Goal: Task Accomplishment & Management: Manage account settings

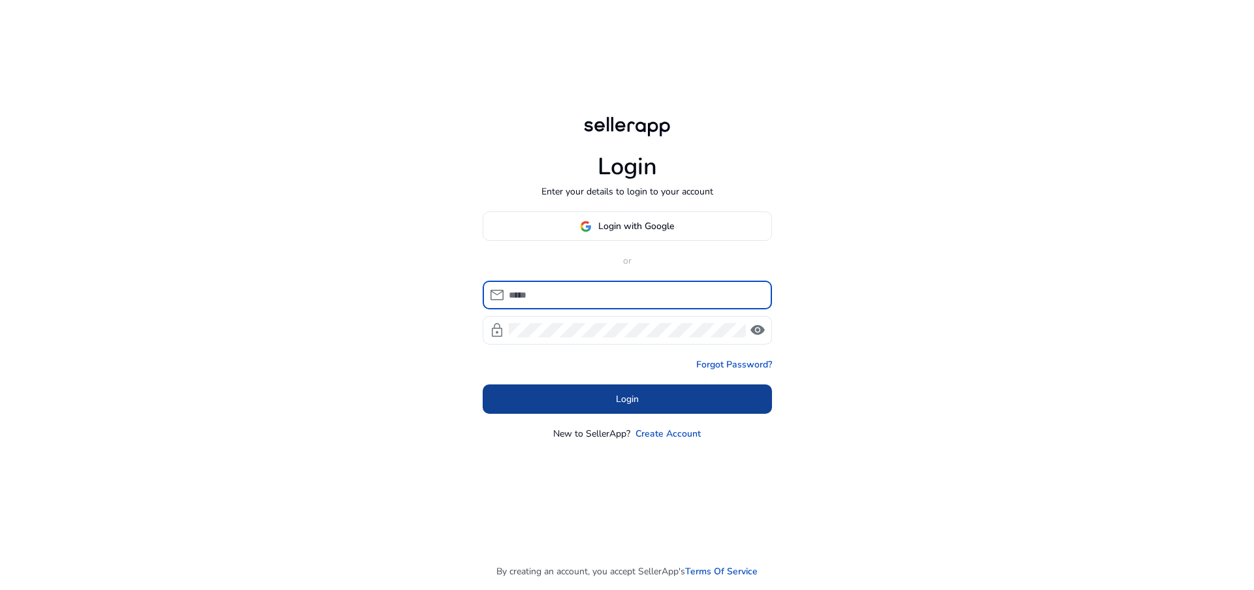
type input "**********"
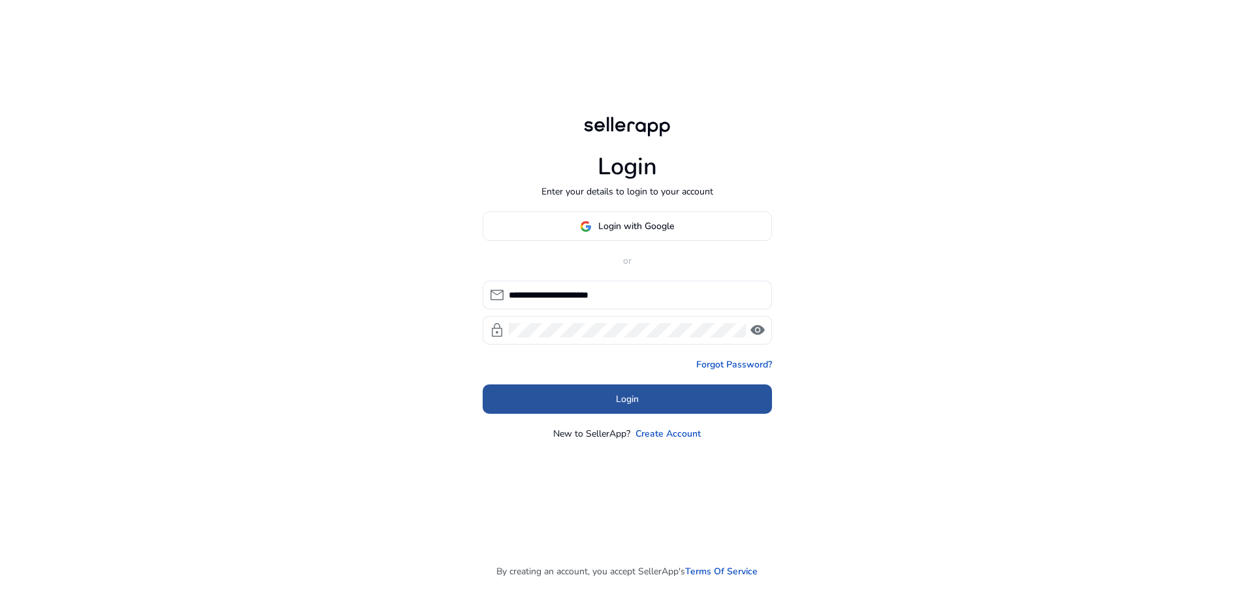
click at [700, 405] on span at bounding box center [627, 399] width 289 height 31
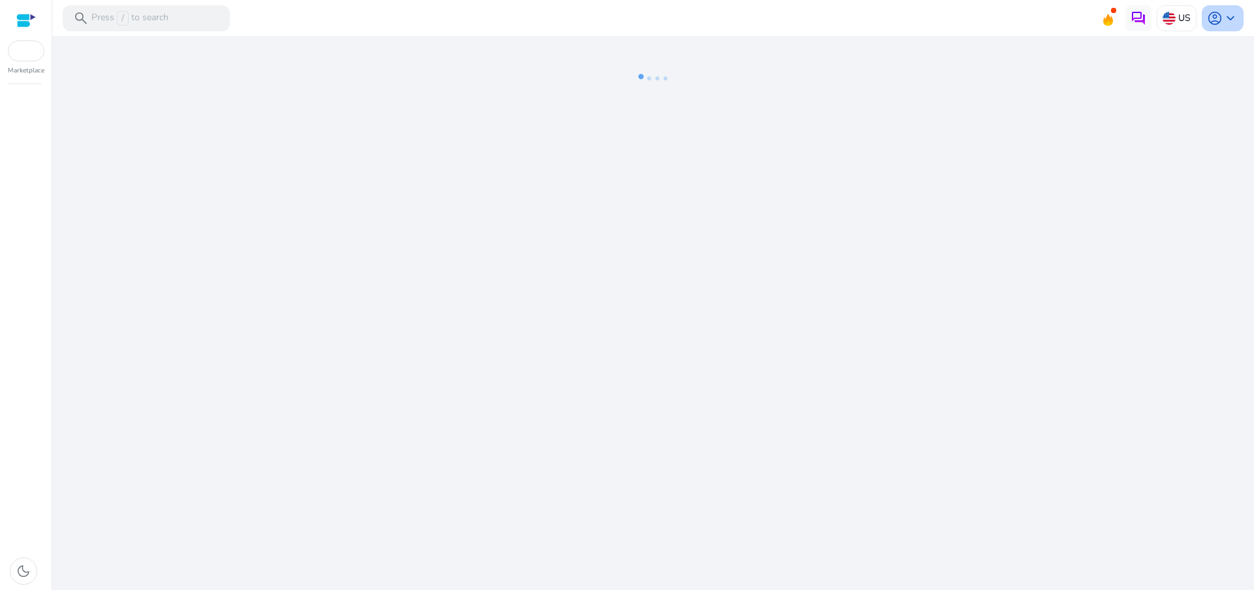
click at [1210, 20] on span "account_circle" at bounding box center [1215, 18] width 16 height 16
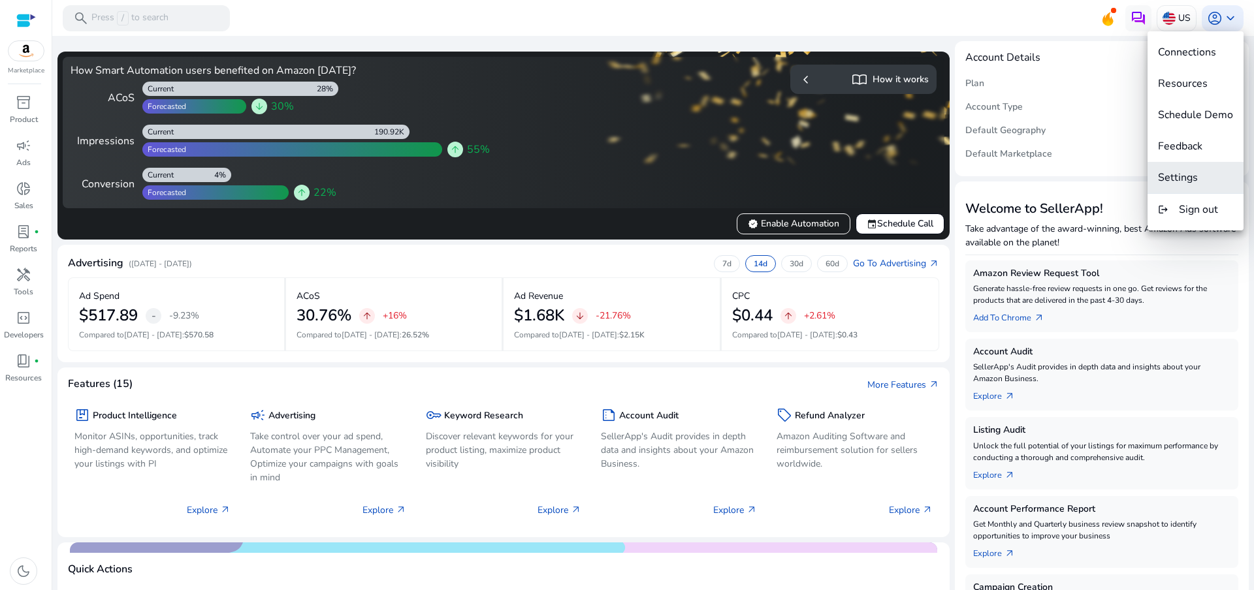
click at [1208, 184] on span "Settings" at bounding box center [1195, 177] width 75 height 14
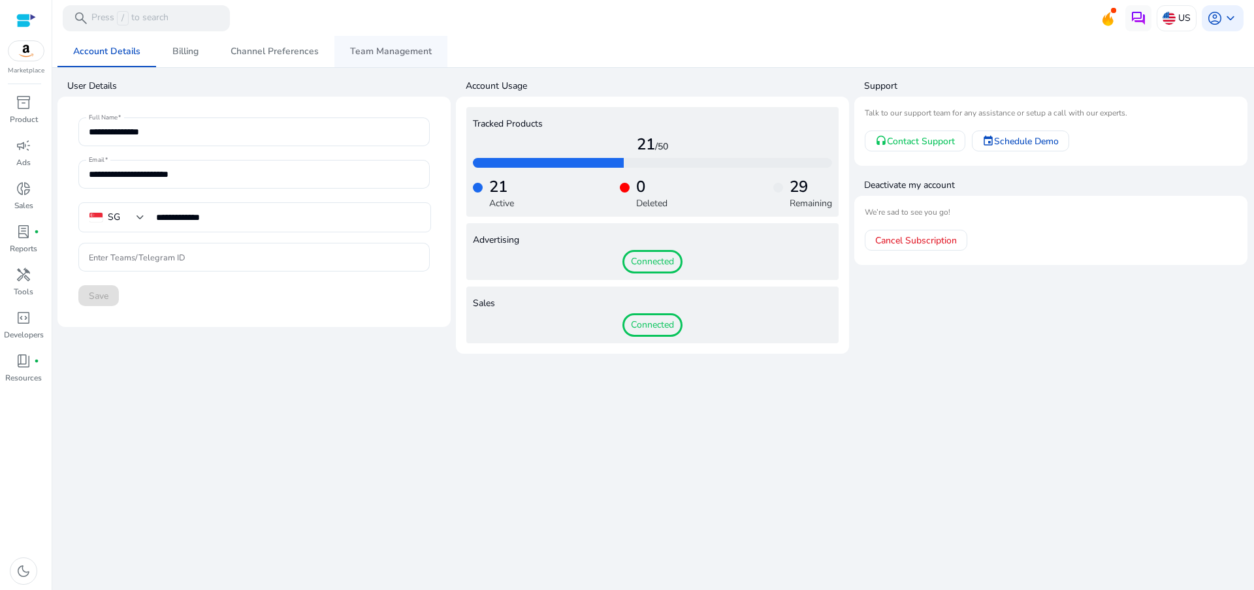
click at [382, 56] on span "Team Management" at bounding box center [391, 51] width 82 height 9
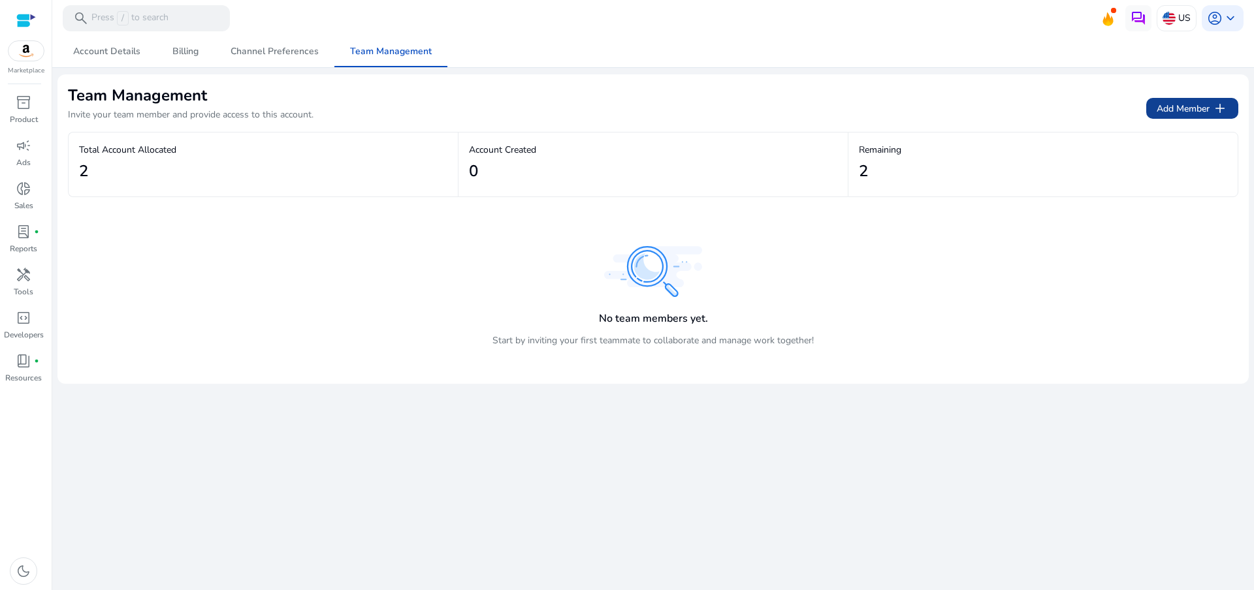
click at [1207, 116] on span "Add Member add" at bounding box center [1192, 109] width 71 height 16
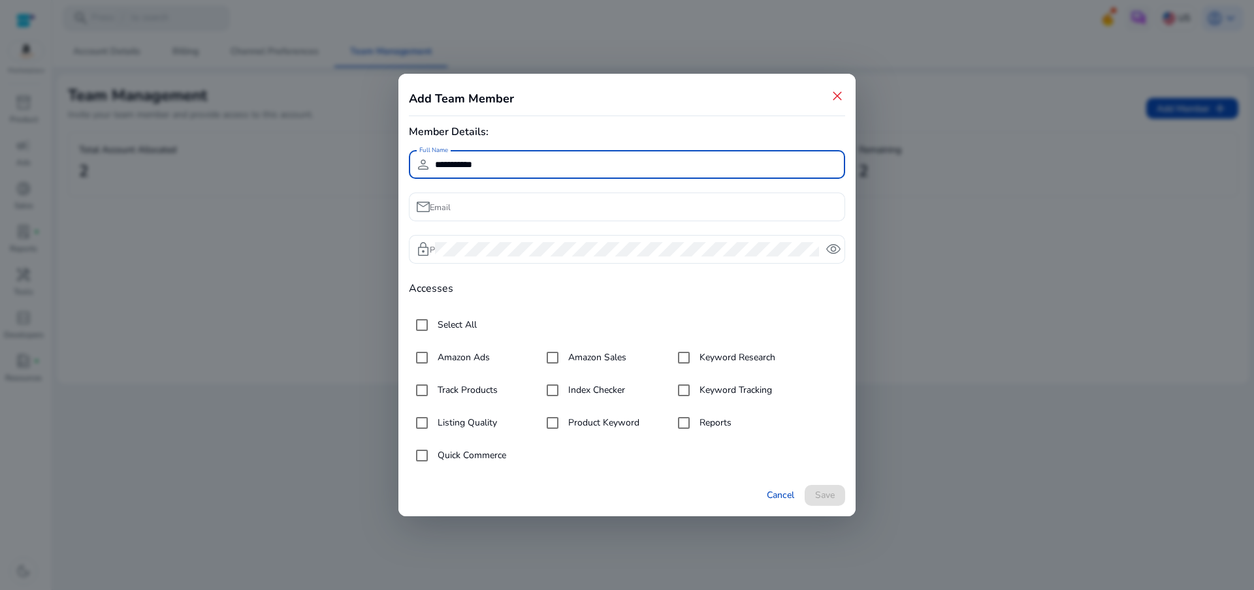
type input "**********"
click at [445, 319] on label "Select All" at bounding box center [456, 325] width 42 height 14
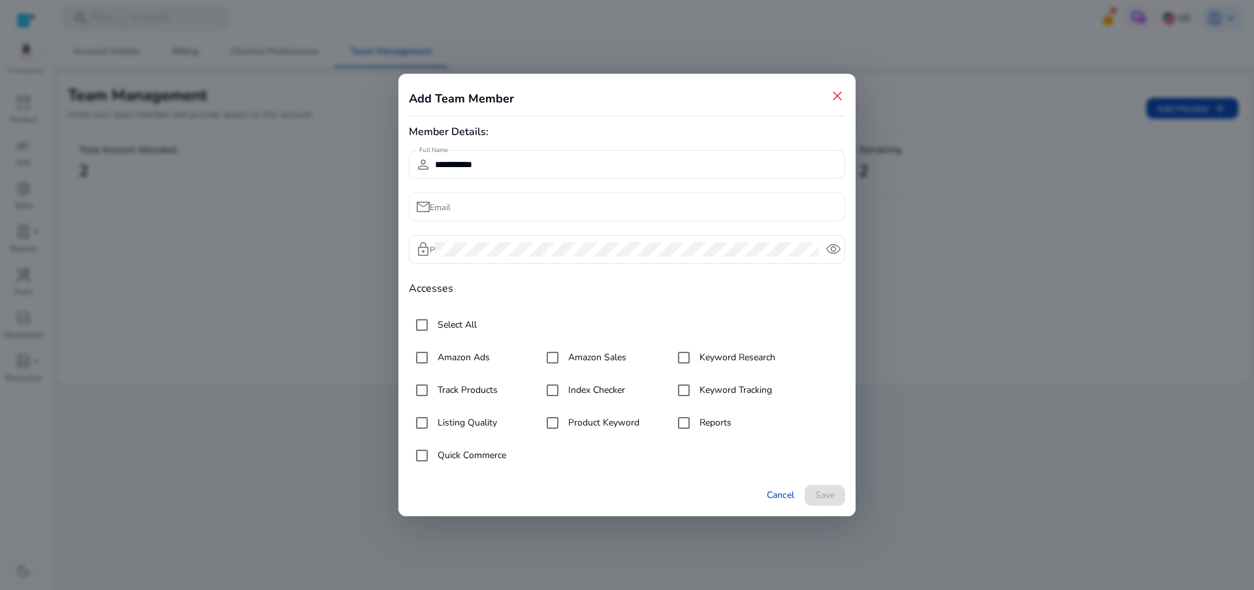
click at [534, 197] on div at bounding box center [635, 207] width 400 height 29
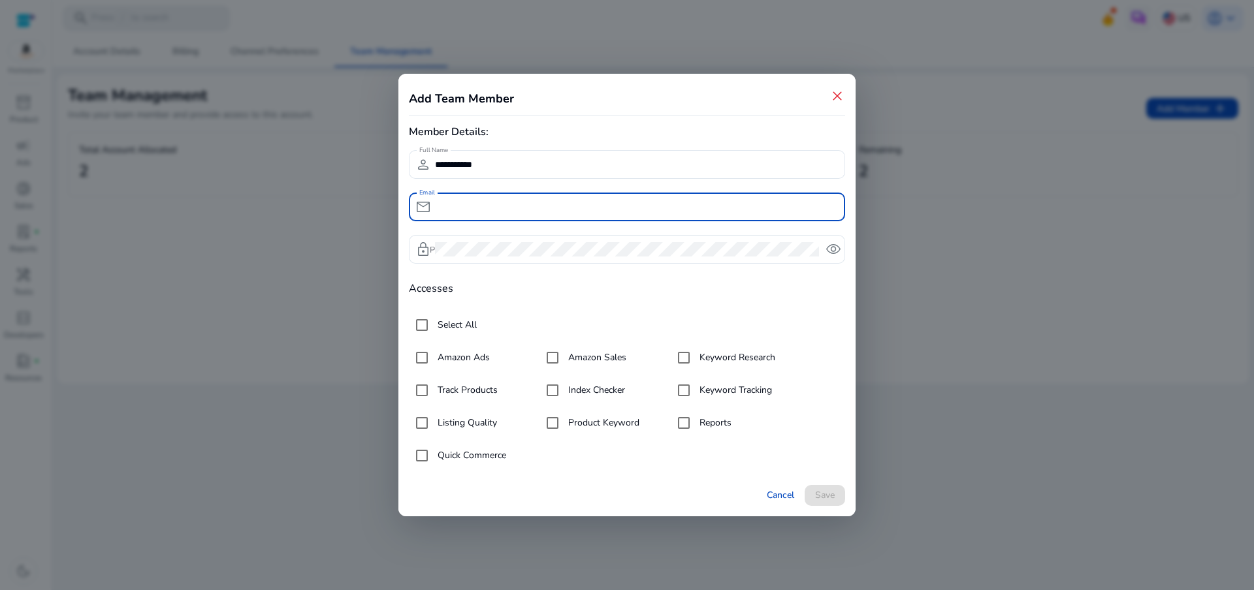
click at [535, 206] on input "Email" at bounding box center [635, 207] width 400 height 14
click at [520, 211] on input "Email" at bounding box center [635, 207] width 400 height 14
type input "**********"
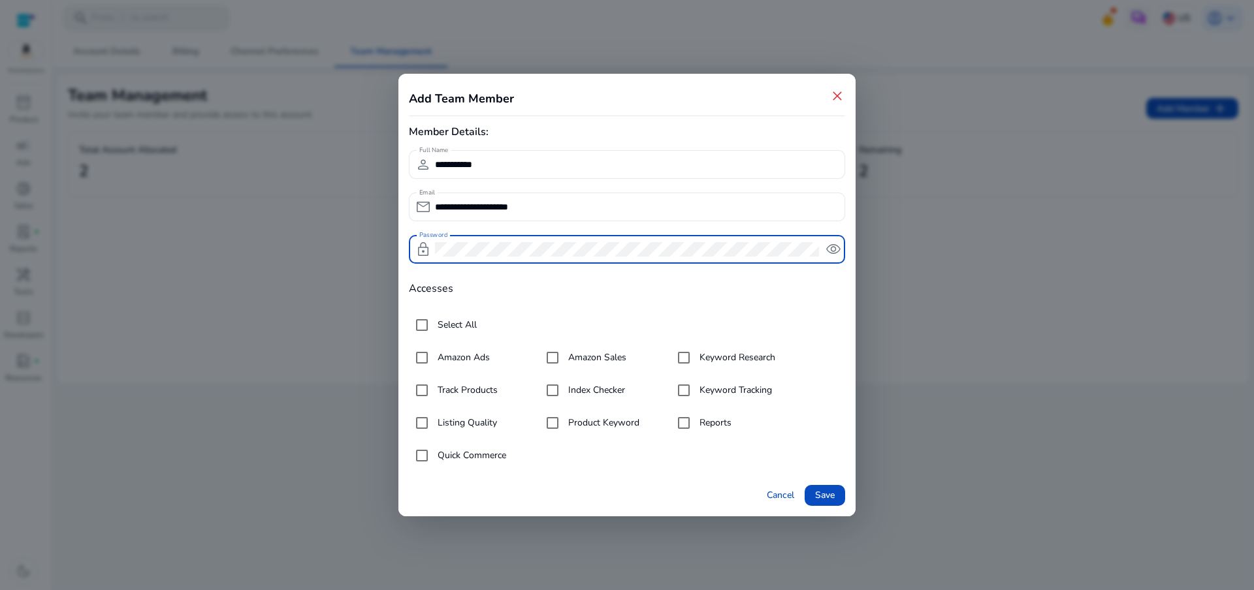
click at [841, 251] on span "remove_red_eye" at bounding box center [834, 250] width 16 height 16
click at [830, 493] on span "Save" at bounding box center [825, 496] width 20 height 14
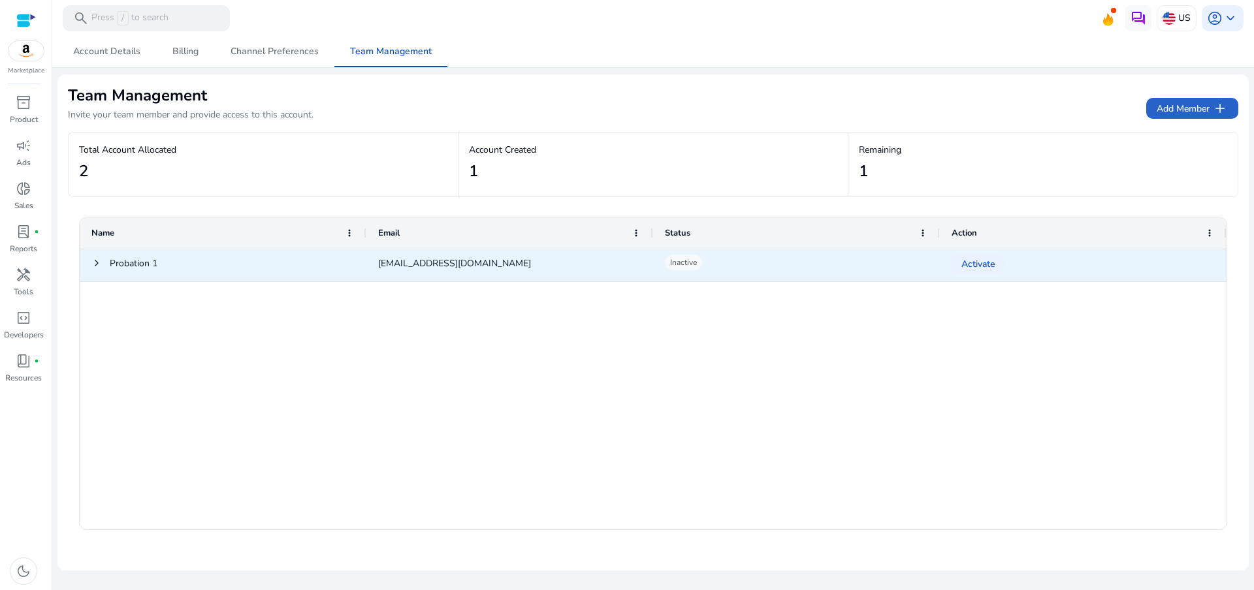
click at [86, 267] on div "Probation 1" at bounding box center [223, 266] width 287 height 32
click at [89, 264] on div "Probation 1" at bounding box center [223, 266] width 287 height 32
click at [93, 264] on span at bounding box center [96, 263] width 10 height 10
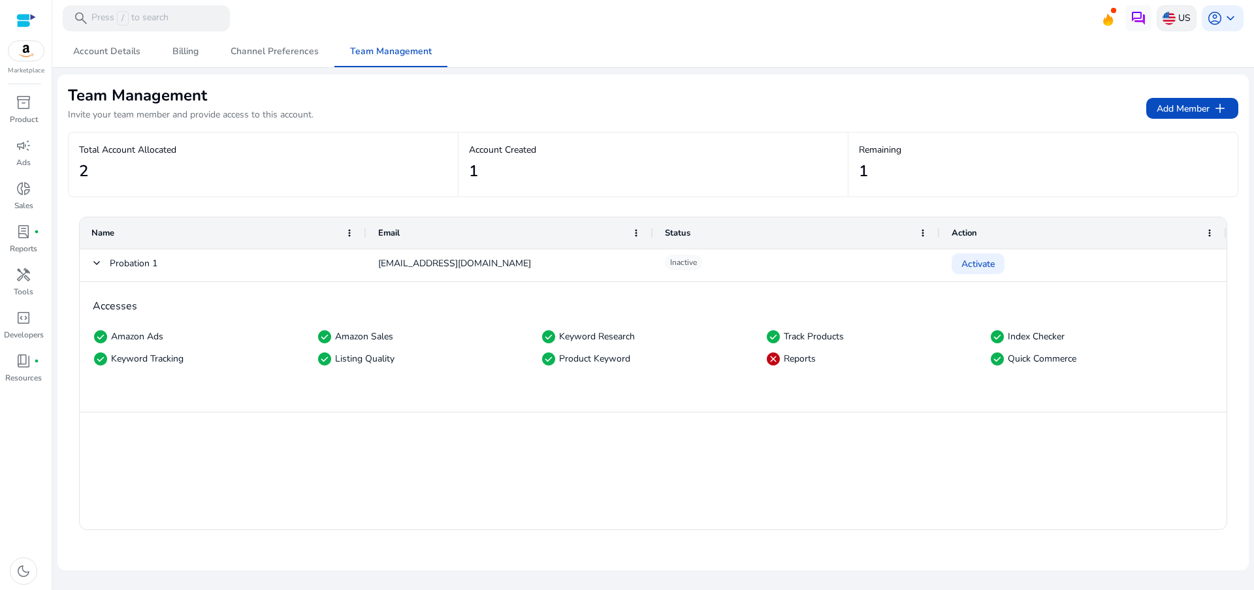
click at [1172, 16] on img at bounding box center [1169, 18] width 13 height 13
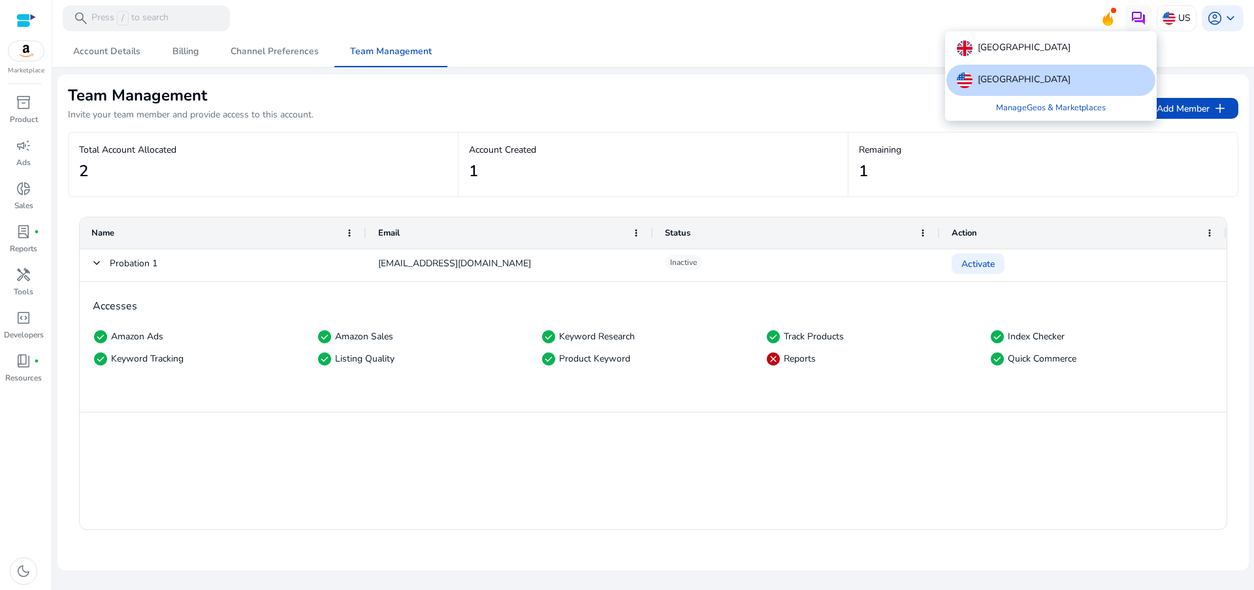
click at [1232, 20] on div at bounding box center [627, 295] width 1254 height 590
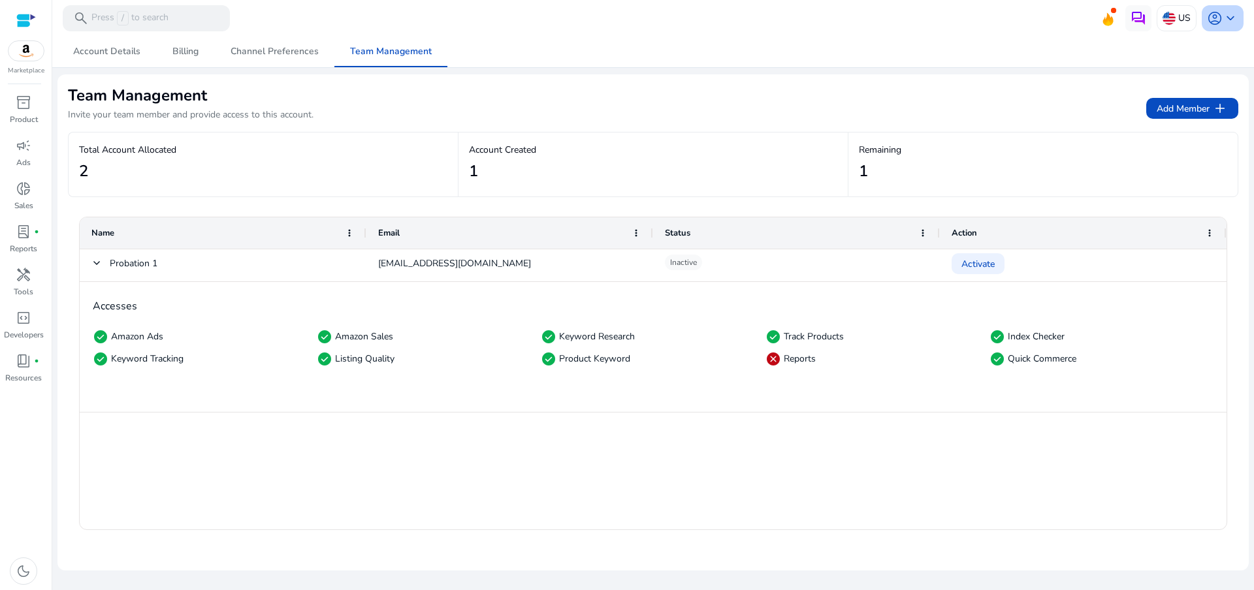
click at [1231, 20] on span "keyboard_arrow_down" at bounding box center [1231, 18] width 16 height 16
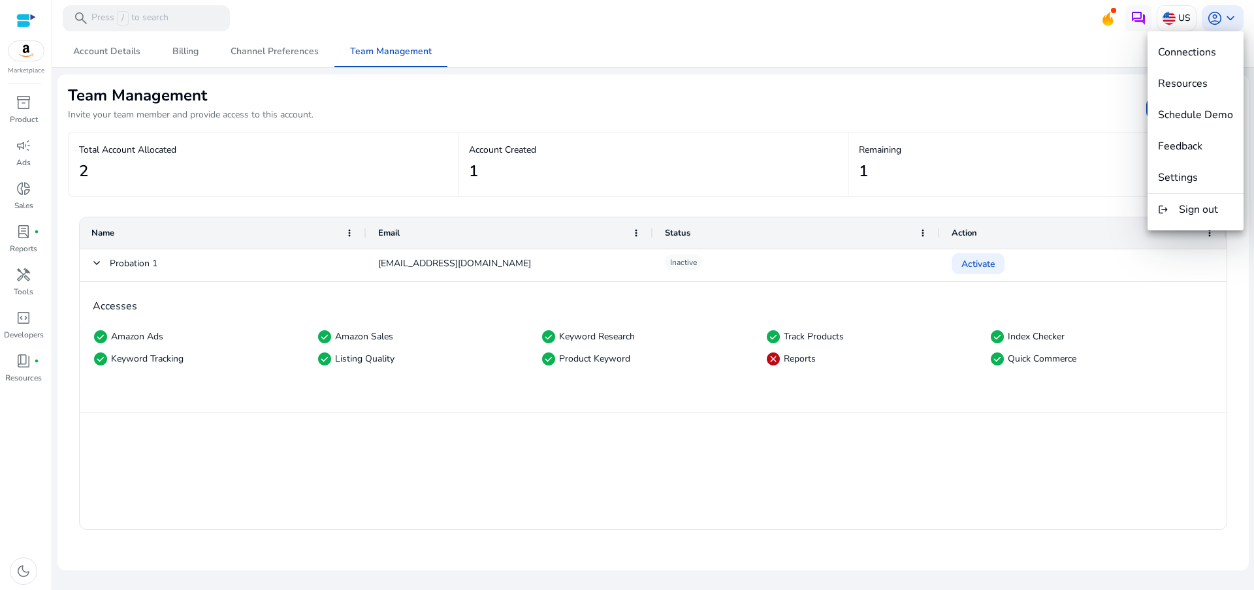
click at [1018, 20] on div at bounding box center [627, 295] width 1254 height 590
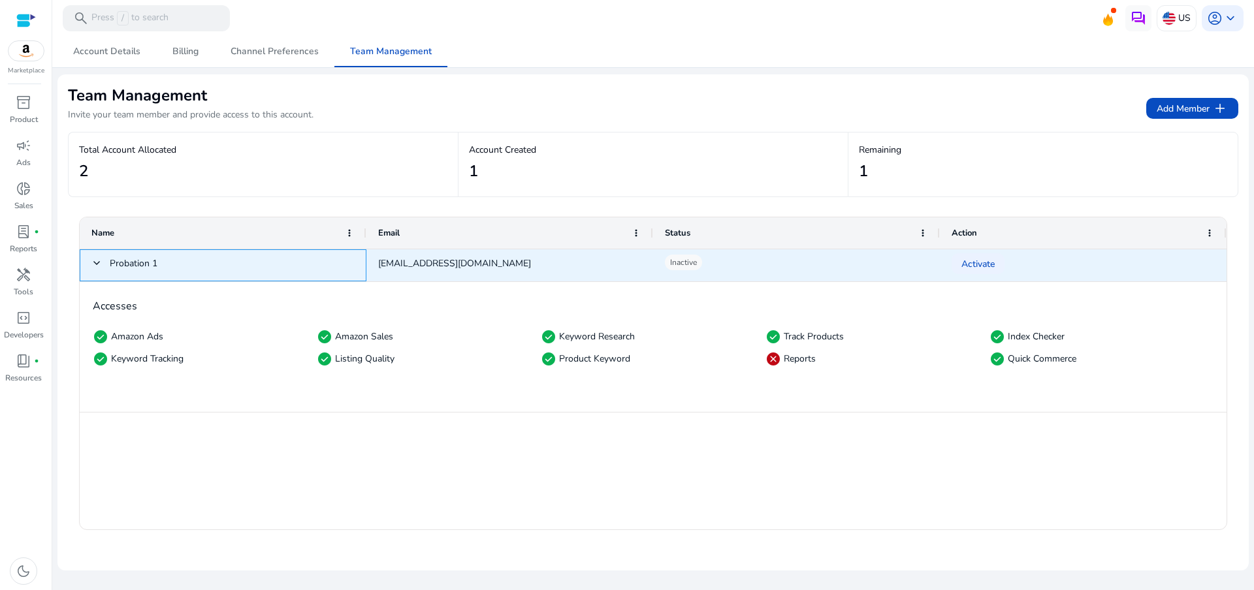
click at [82, 263] on div "Probation 1" at bounding box center [223, 266] width 287 height 32
click at [93, 260] on span at bounding box center [96, 263] width 10 height 10
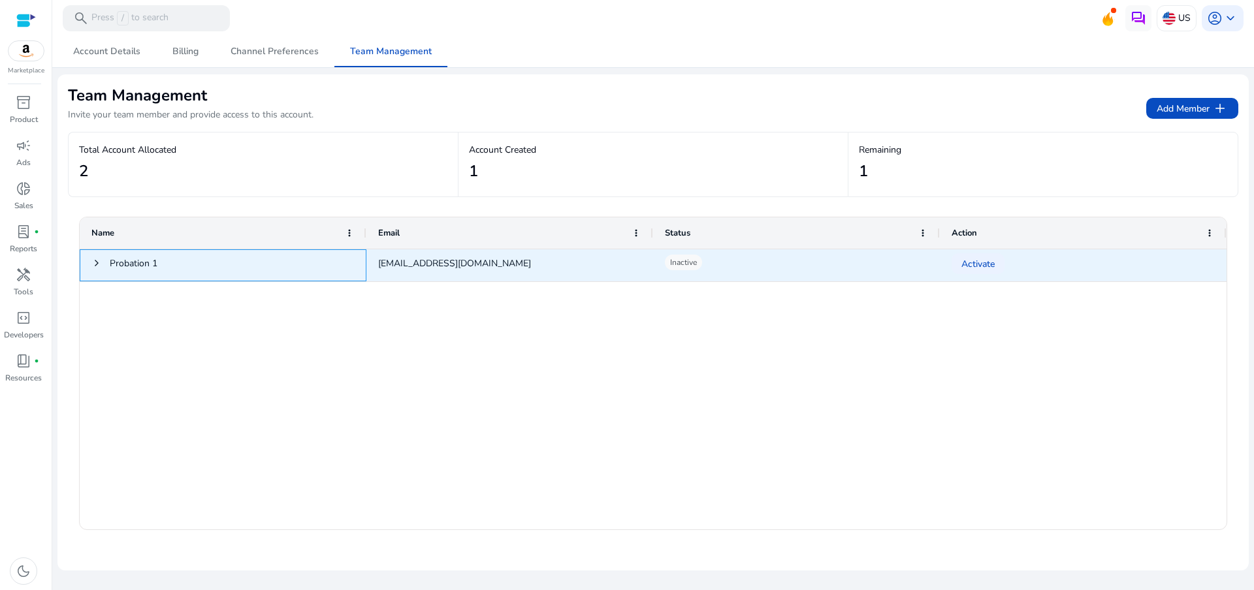
click at [95, 261] on span at bounding box center [96, 263] width 10 height 10
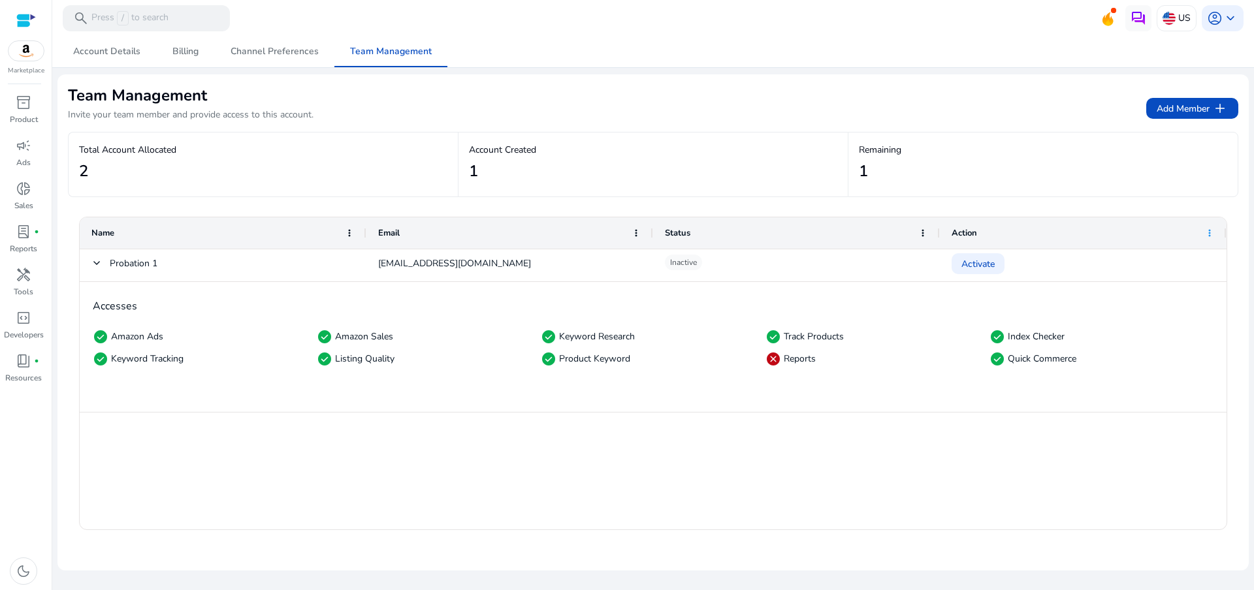
click at [1212, 234] on span at bounding box center [1210, 233] width 10 height 10
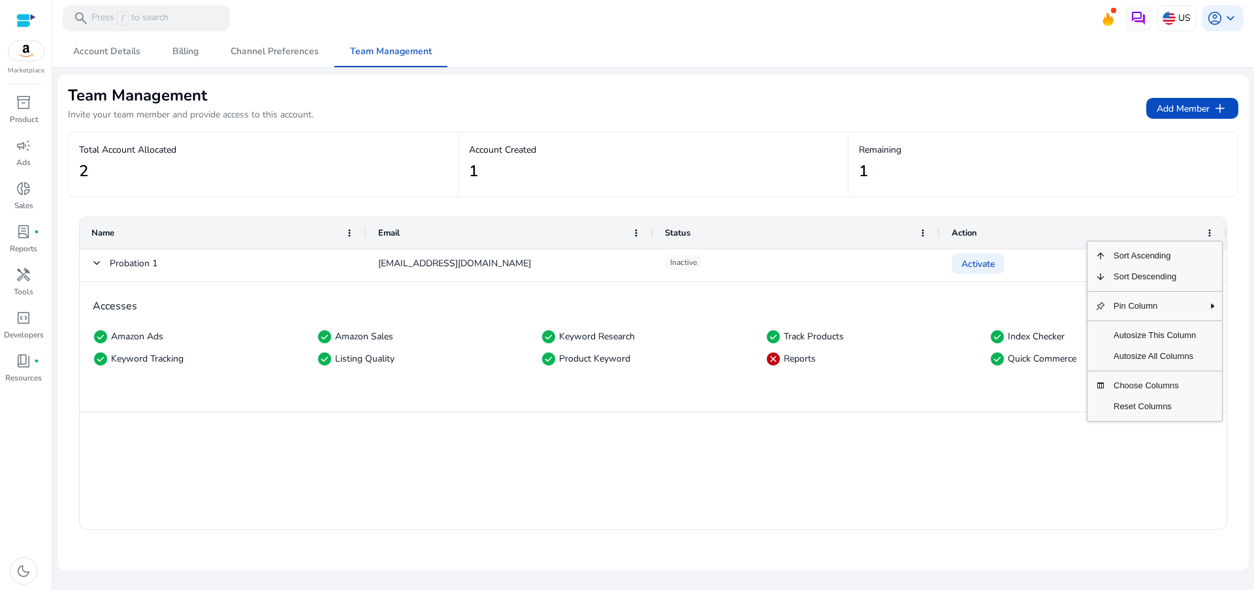
click at [862, 408] on div "Accesses check_circle Amazon Ads check_circle Amazon Sales check_circle Keyword…" at bounding box center [653, 347] width 1147 height 131
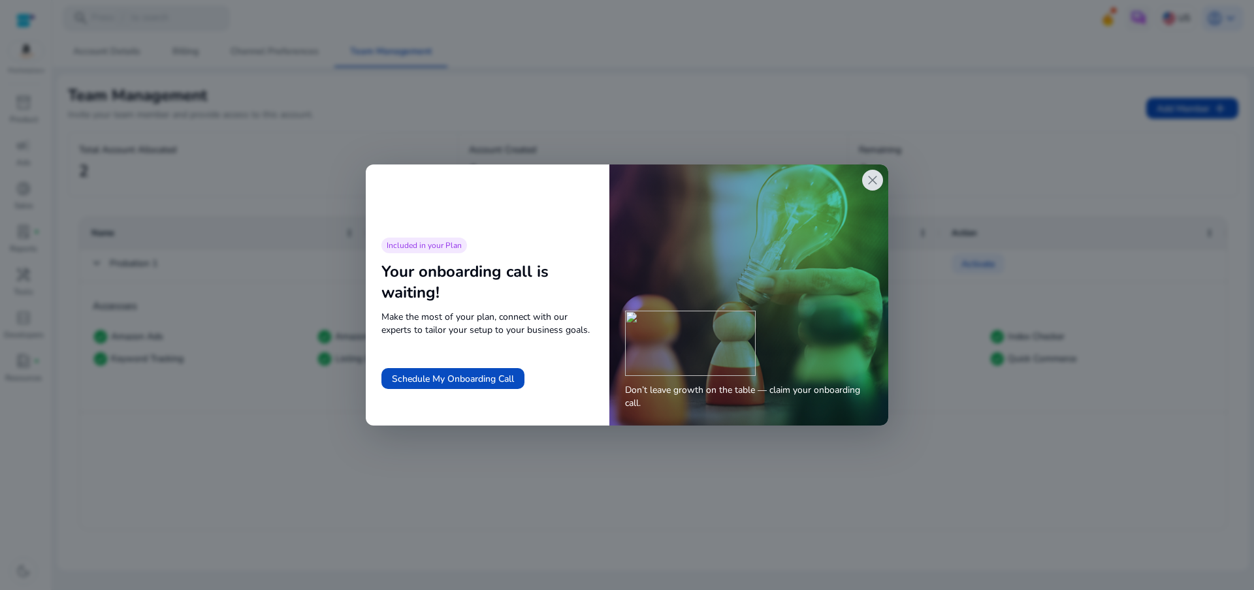
click at [880, 178] on span "close" at bounding box center [873, 180] width 16 height 16
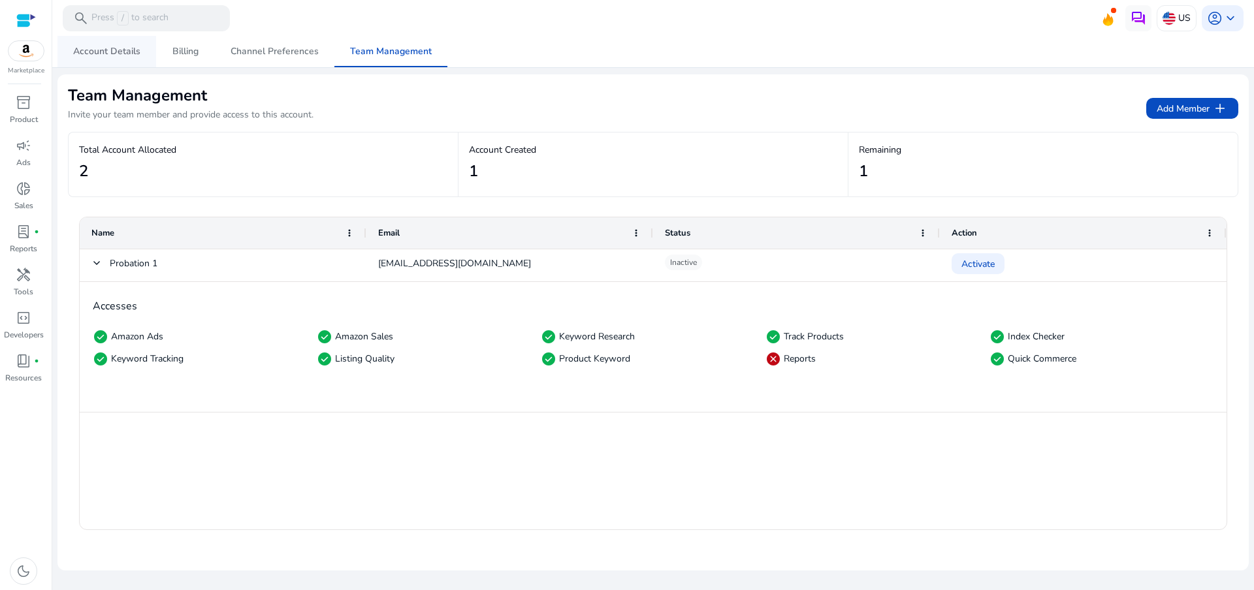
click at [144, 61] on link "Account Details" at bounding box center [106, 51] width 99 height 31
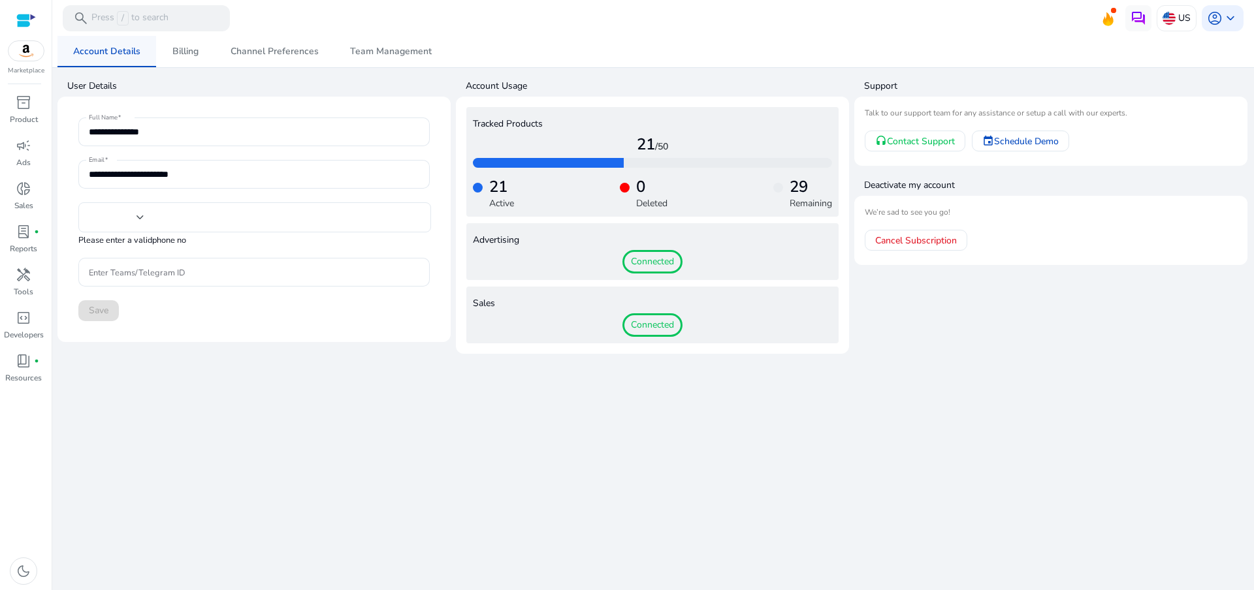
type input "**********"
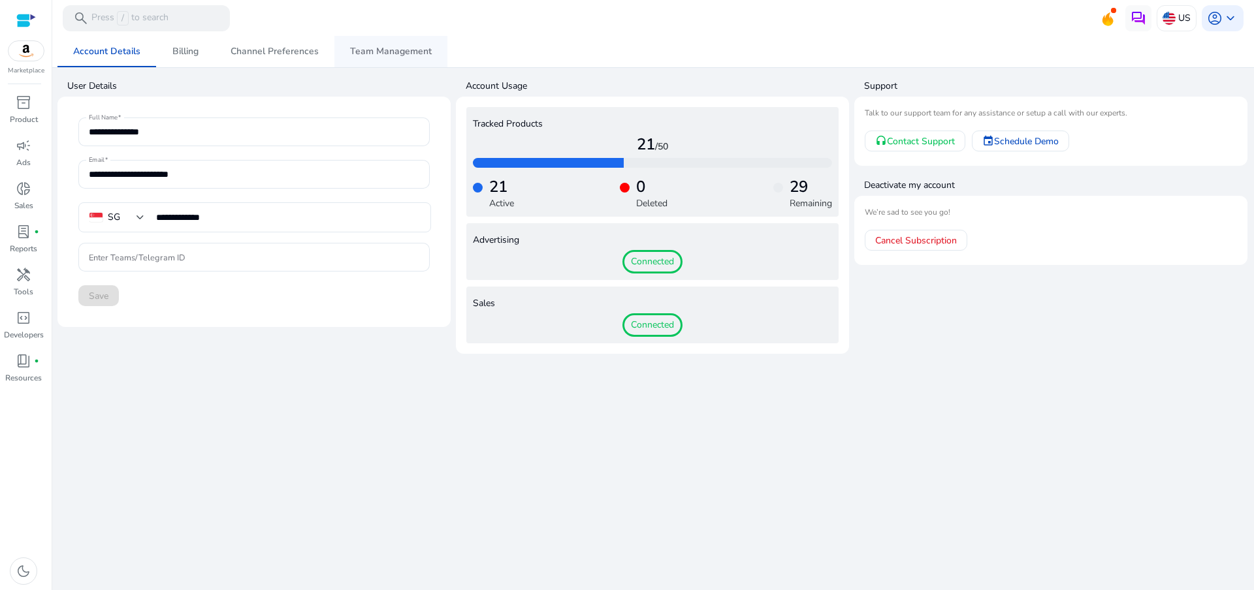
click at [374, 59] on span "Team Management" at bounding box center [391, 51] width 82 height 31
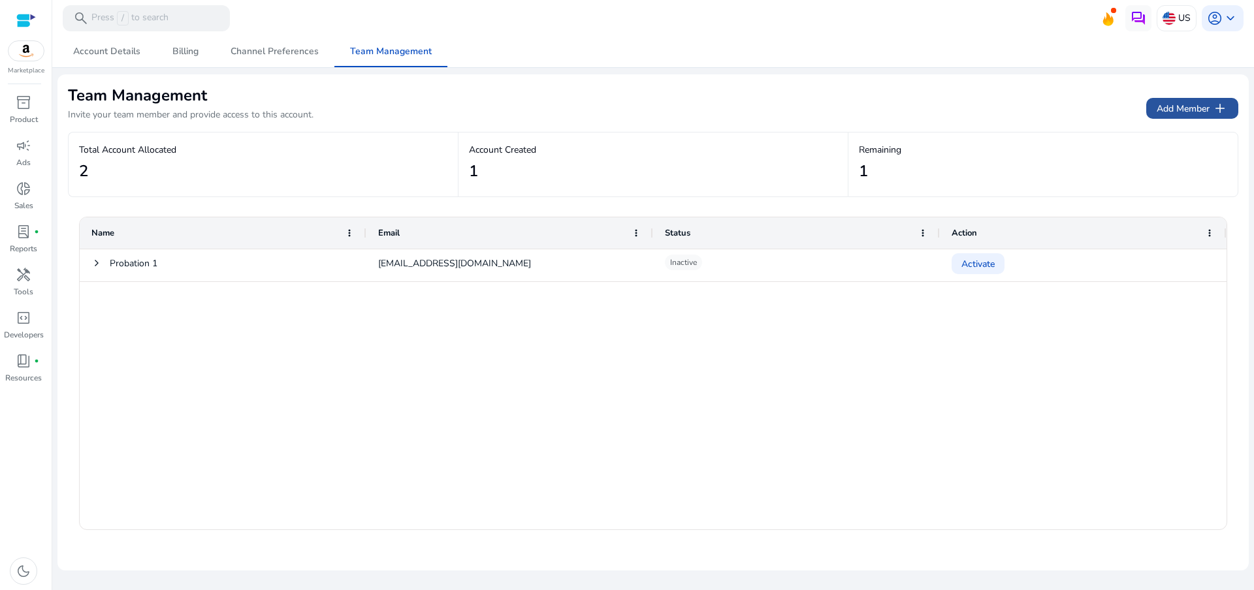
click at [1188, 101] on span "Add Member add" at bounding box center [1192, 109] width 71 height 16
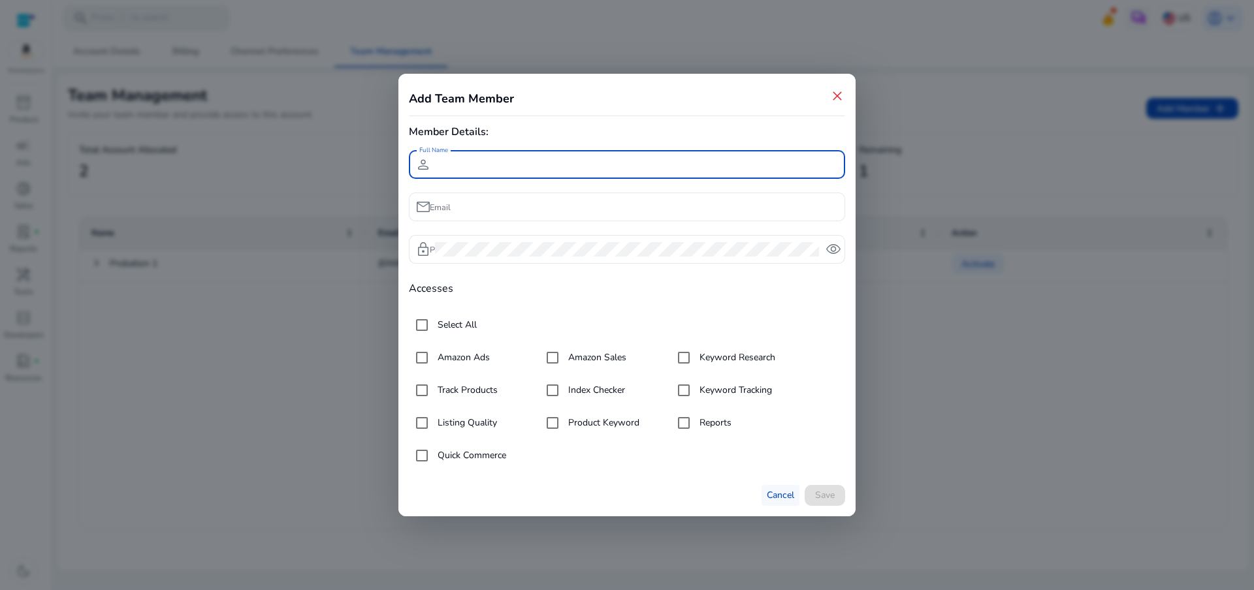
click at [785, 495] on span "Cancel" at bounding box center [780, 496] width 27 height 14
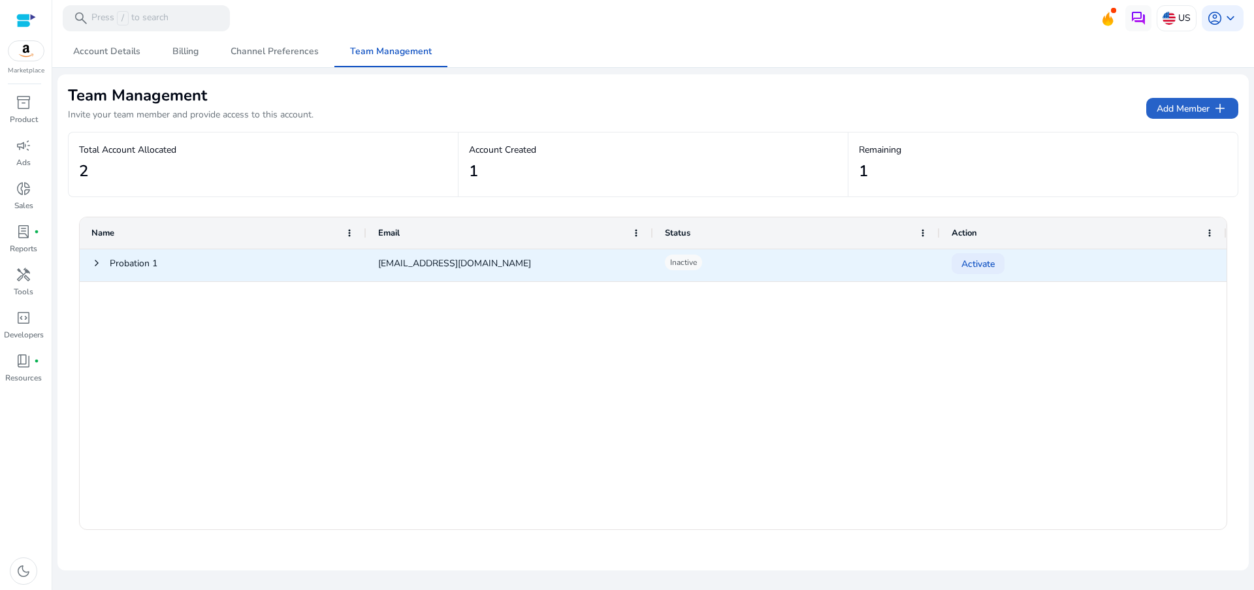
click at [988, 272] on span "Activate" at bounding box center [978, 264] width 33 height 27
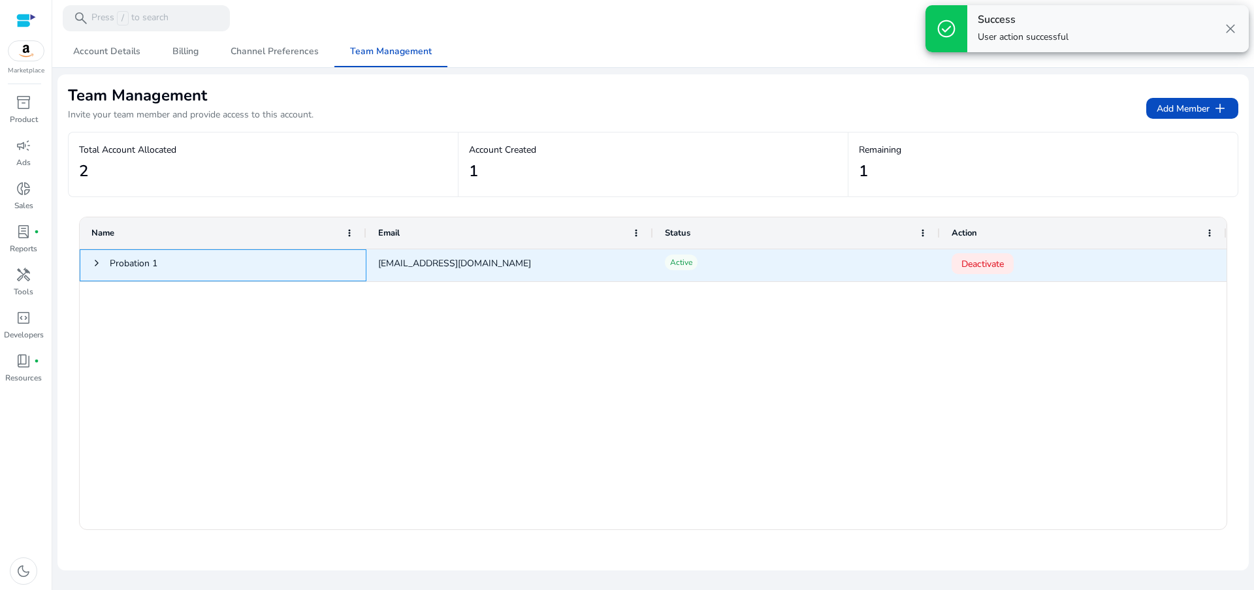
click at [100, 257] on span at bounding box center [96, 263] width 10 height 27
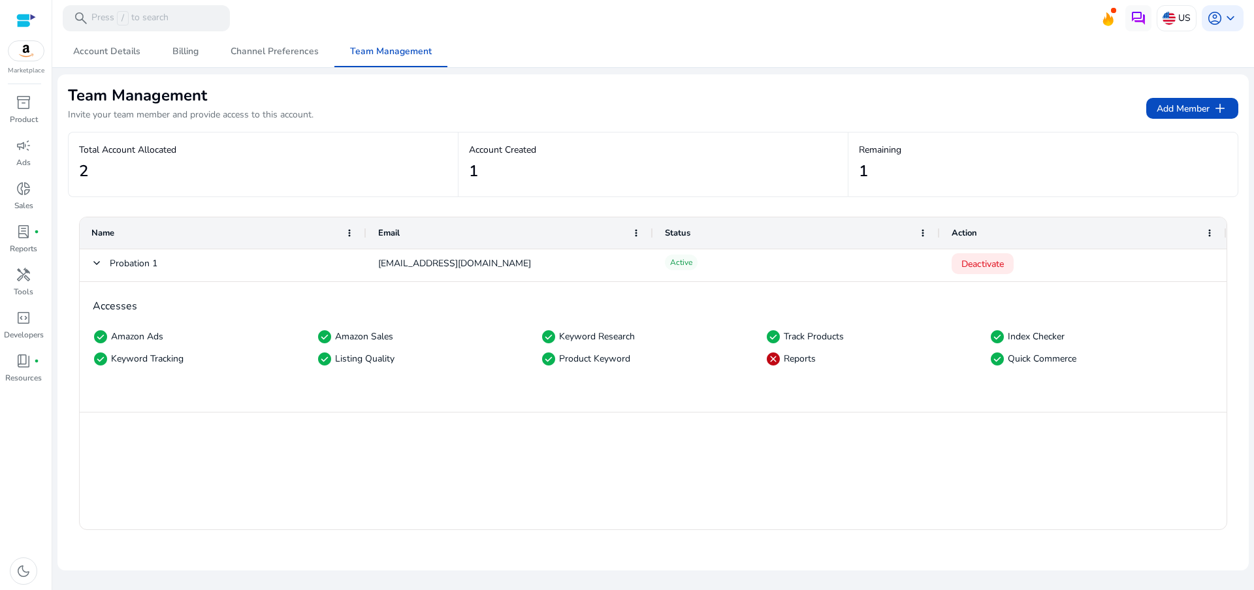
click at [1208, 238] on div "Action" at bounding box center [1083, 233] width 263 height 31
click at [1209, 235] on span at bounding box center [1210, 233] width 10 height 10
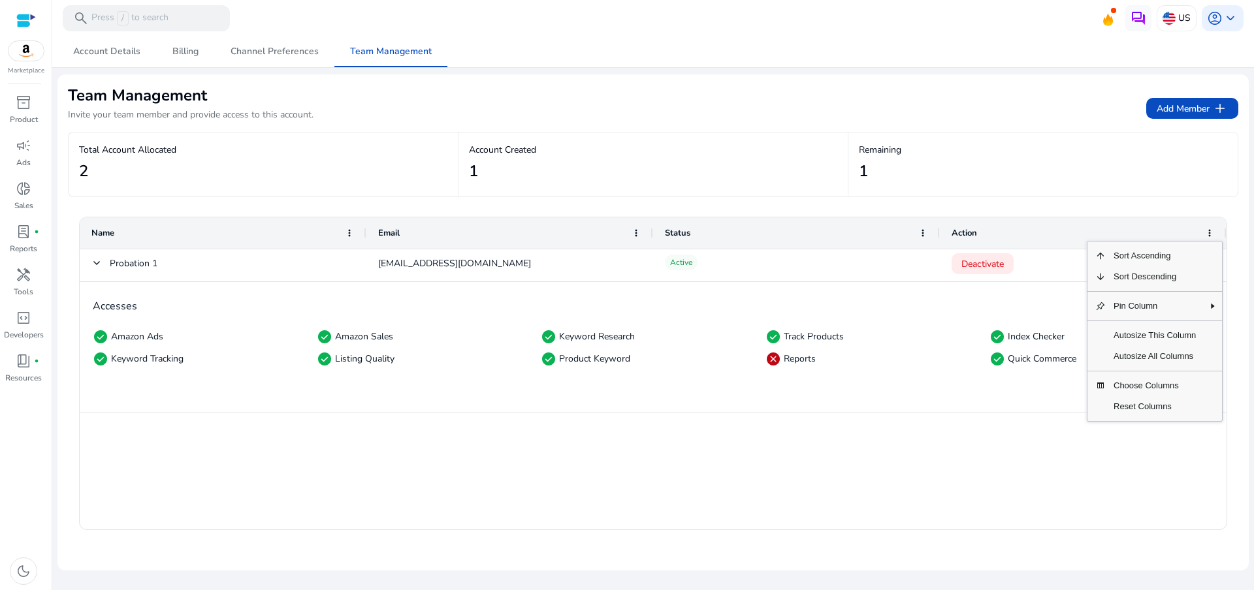
click at [989, 375] on div "Accesses check_circle Amazon Ads check_circle Amazon Sales check_circle Keyword…" at bounding box center [653, 347] width 1147 height 131
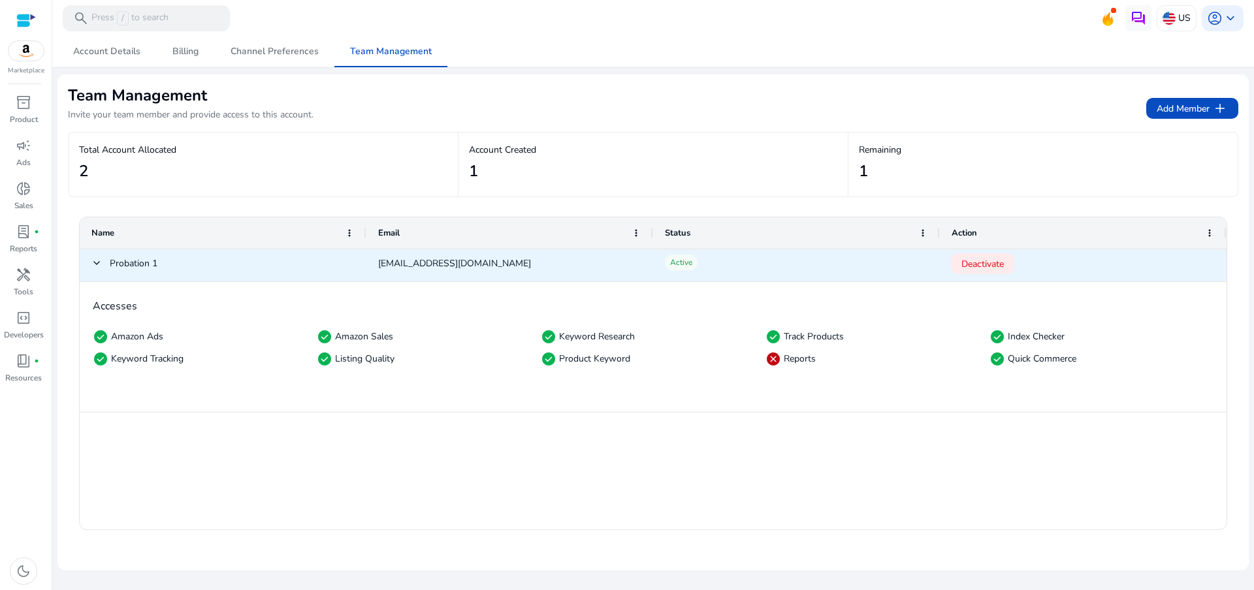
click at [91, 260] on span at bounding box center [96, 263] width 10 height 10
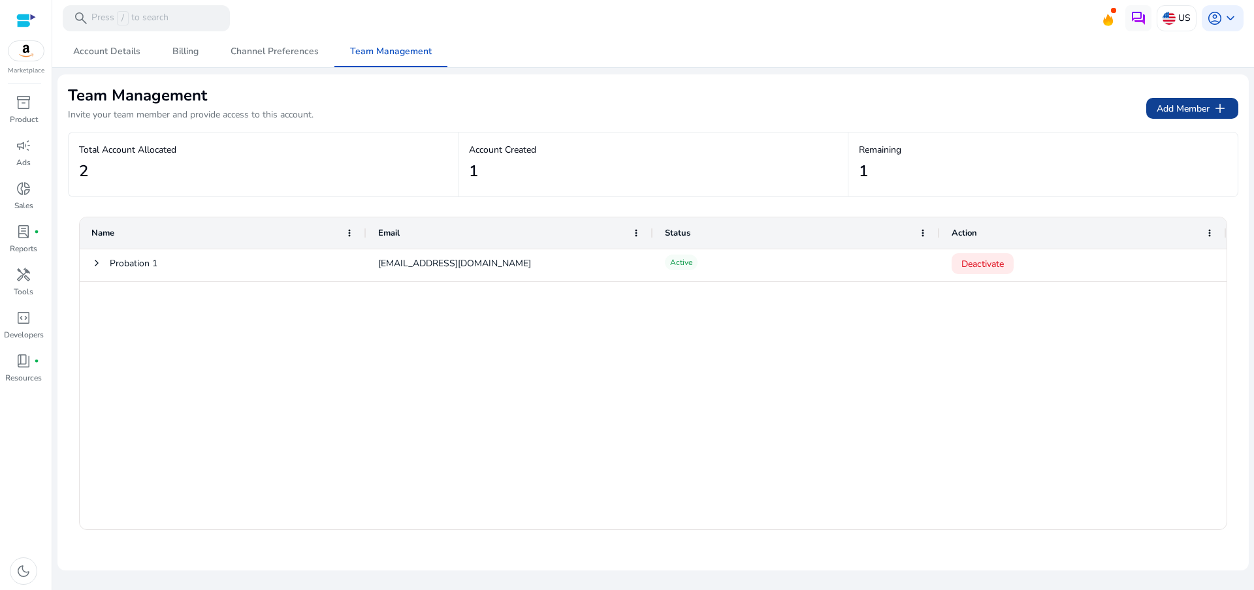
click at [1225, 112] on span "add" at bounding box center [1220, 109] width 16 height 16
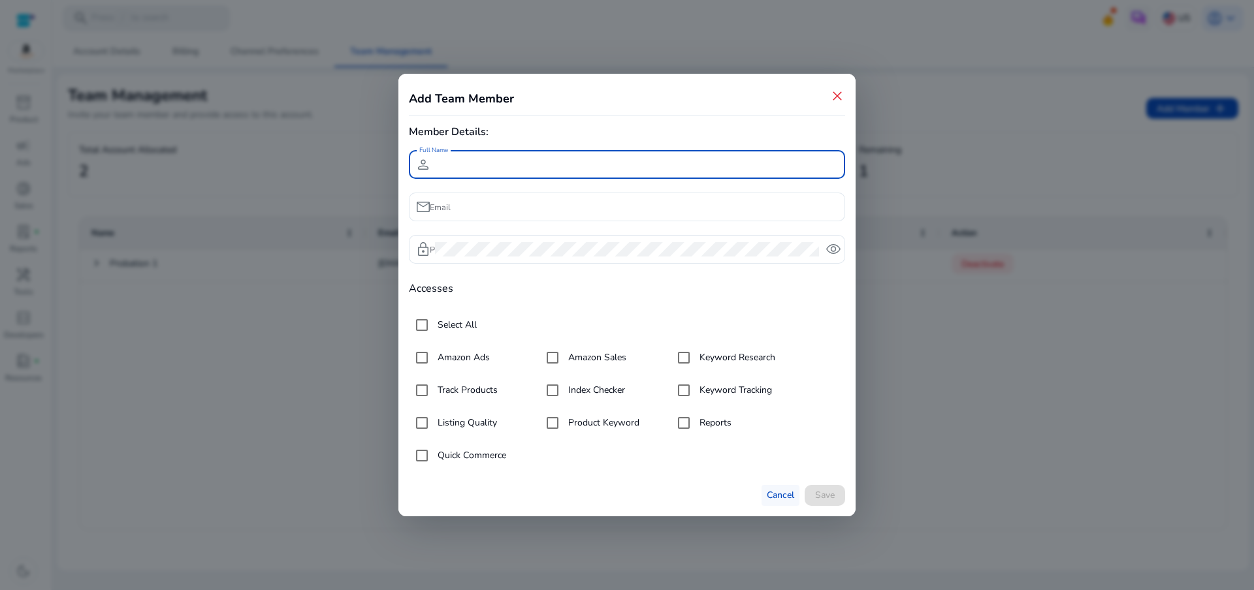
click at [791, 497] on span "Cancel" at bounding box center [780, 496] width 27 height 14
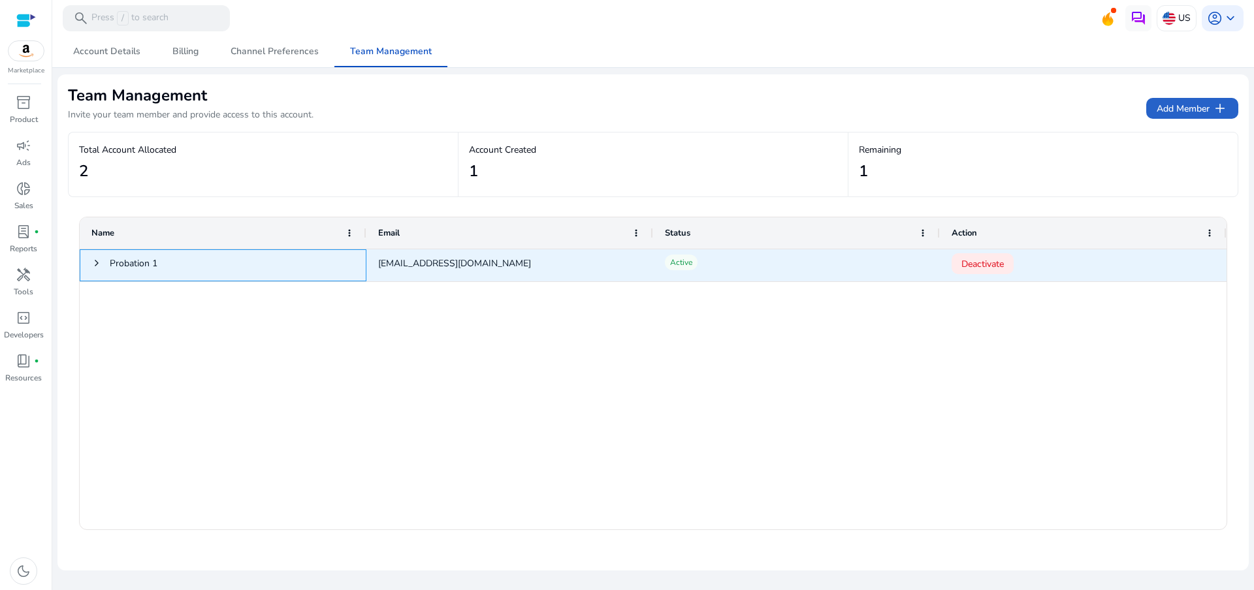
click at [150, 258] on span "Probation 1" at bounding box center [134, 263] width 48 height 27
click at [129, 263] on span "Probation 1" at bounding box center [134, 263] width 48 height 27
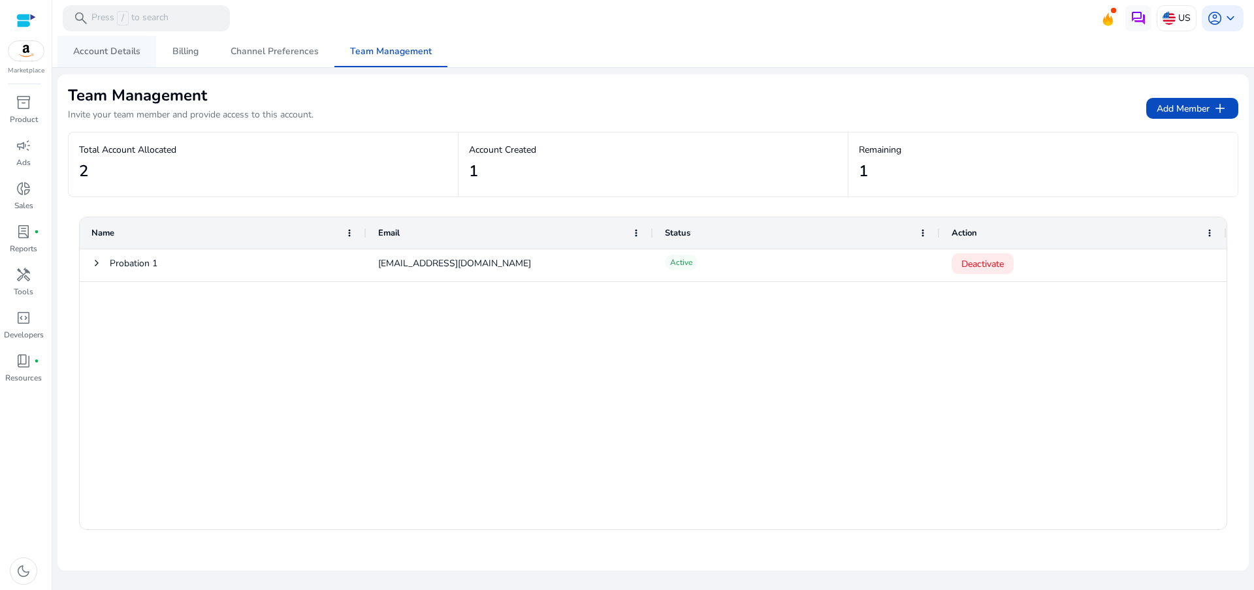
click at [101, 48] on span "Account Details" at bounding box center [106, 51] width 67 height 9
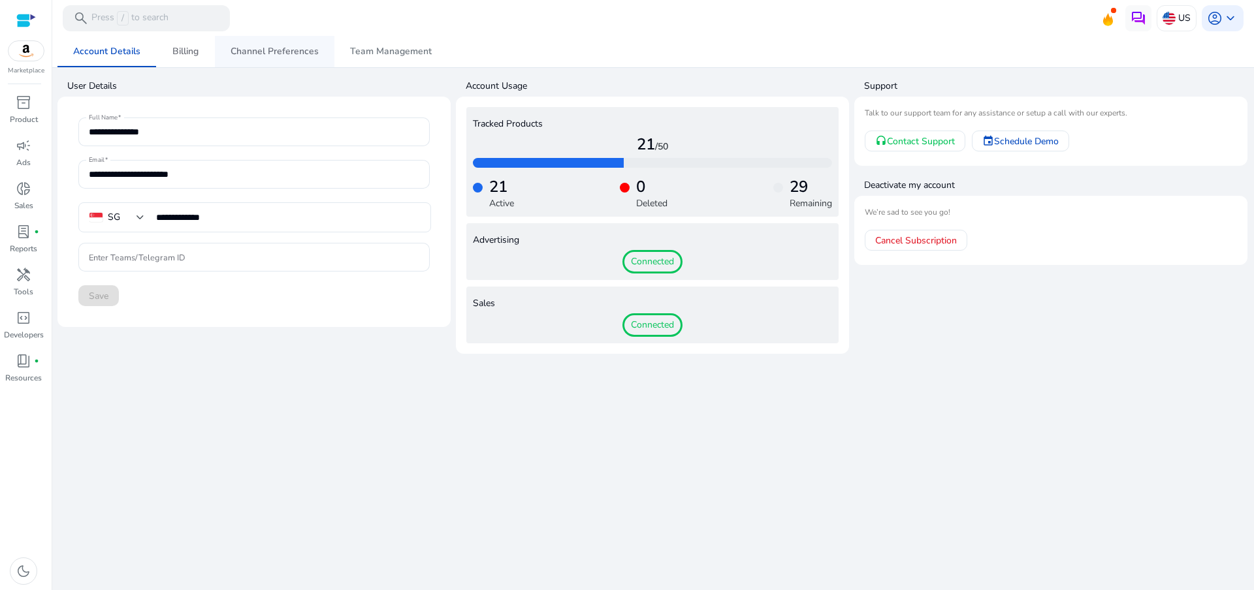
drag, startPoint x: 162, startPoint y: 45, endPoint x: 250, endPoint y: 49, distance: 88.3
click at [162, 45] on link "Billing" at bounding box center [185, 51] width 59 height 31
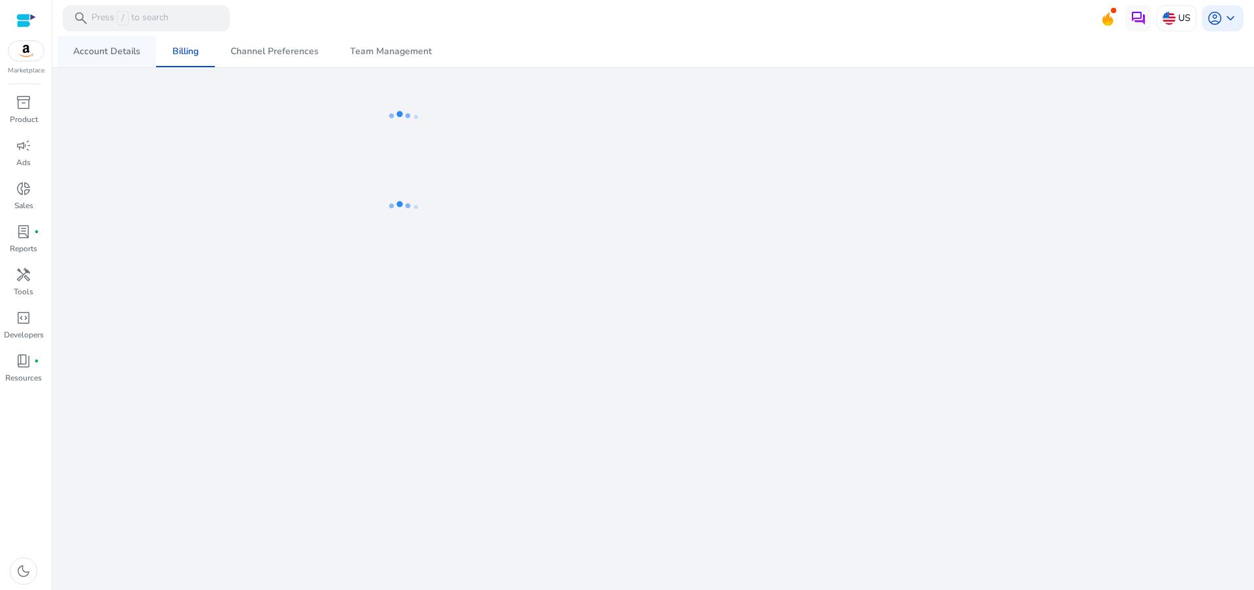
click at [91, 42] on span "Account Details" at bounding box center [106, 51] width 67 height 31
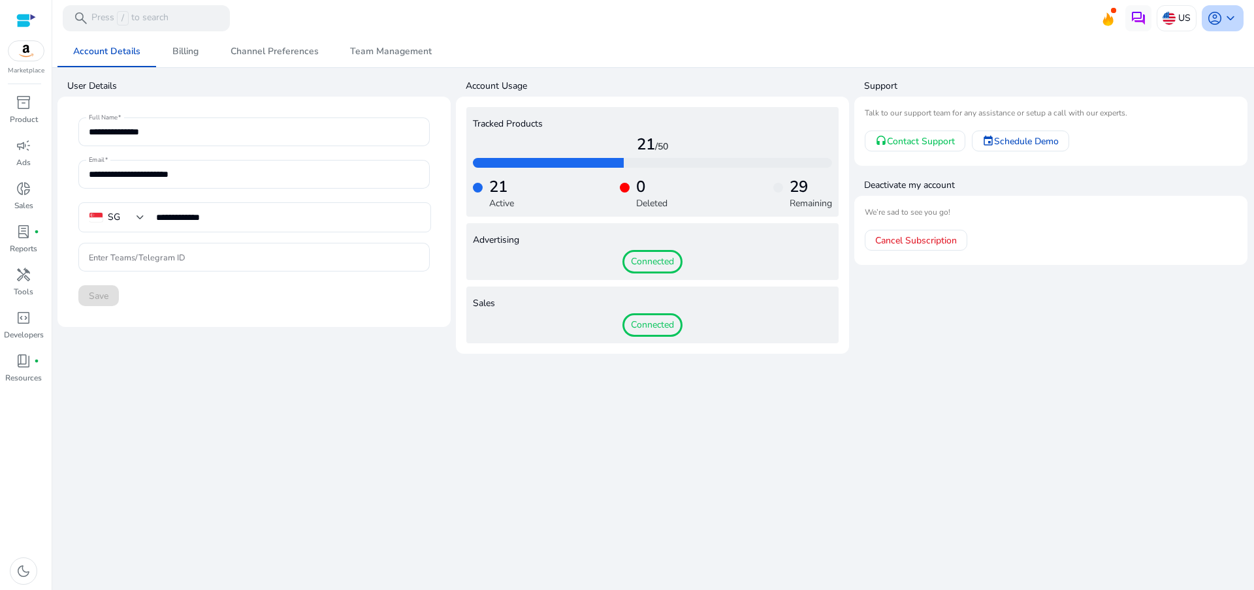
click at [1221, 16] on span "account_circle" at bounding box center [1215, 18] width 16 height 16
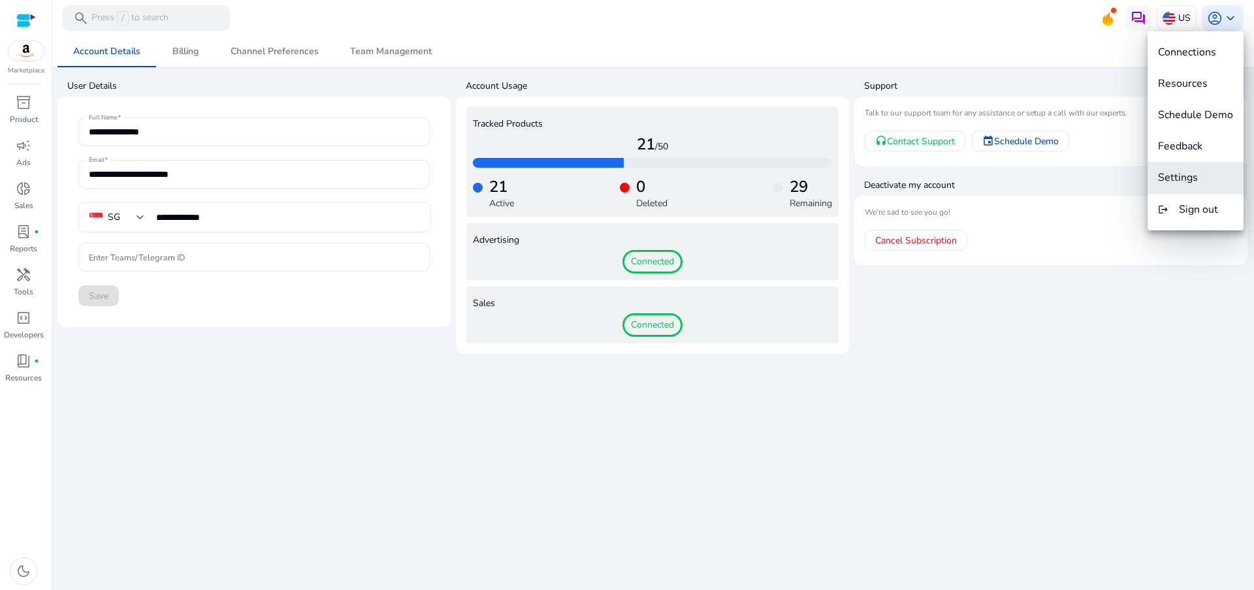
click at [1203, 177] on span "Settings" at bounding box center [1195, 177] width 75 height 14
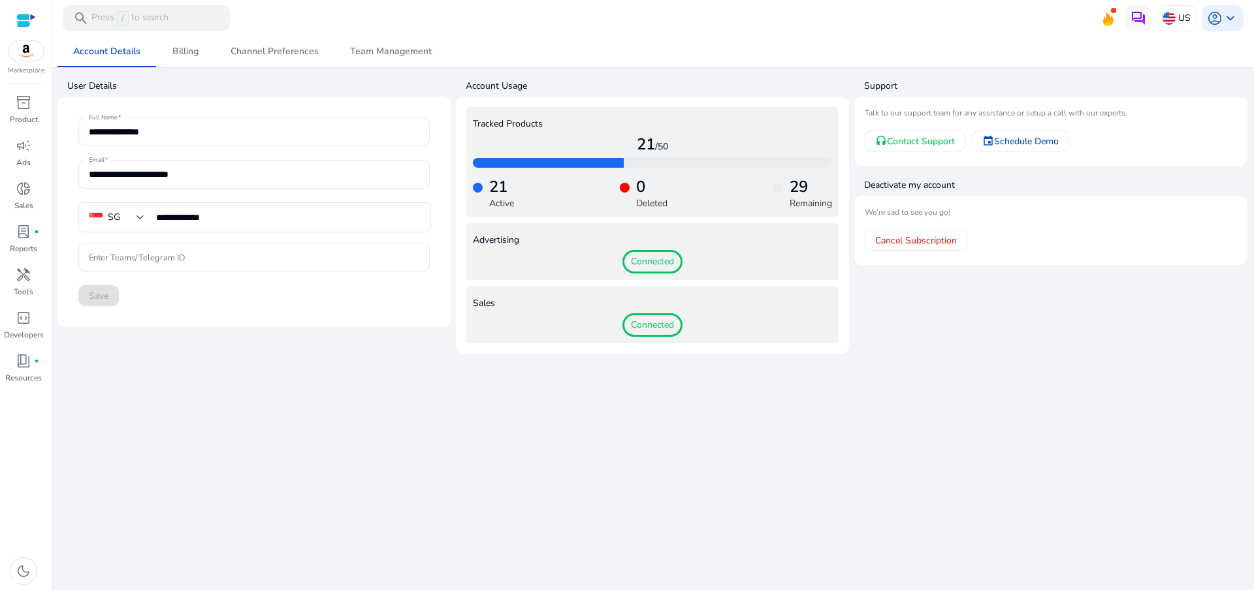
click at [735, 59] on div "Account Details Billing Channel Preferences Team Management" at bounding box center [652, 51] width 1191 height 31
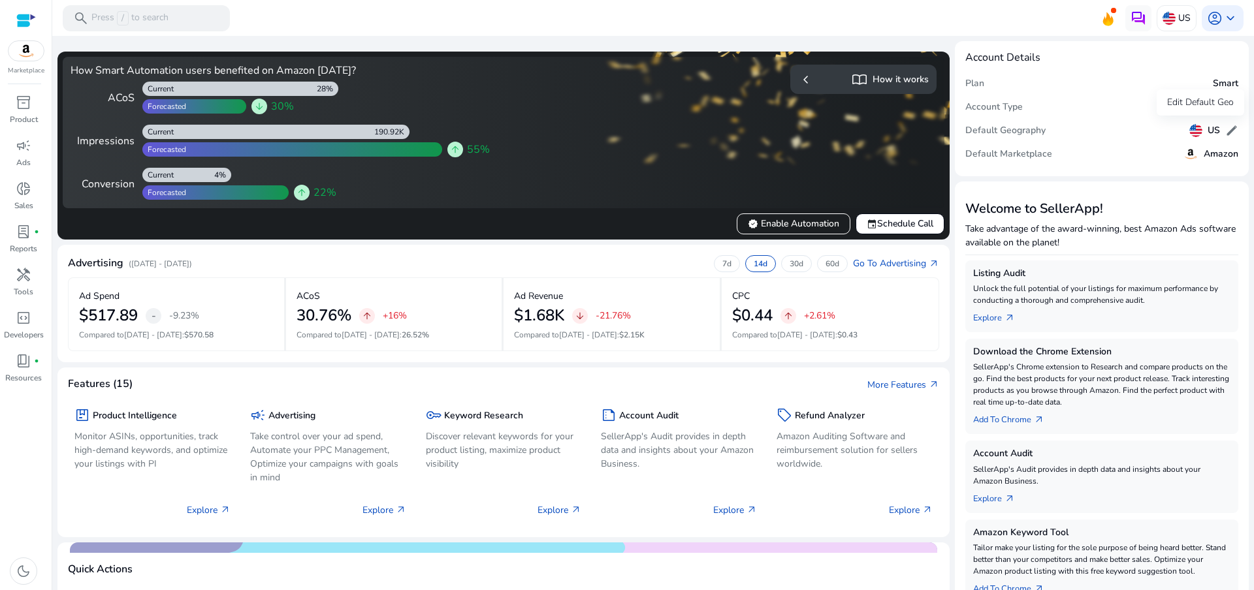
click at [1225, 132] on span "edit" at bounding box center [1231, 130] width 13 height 13
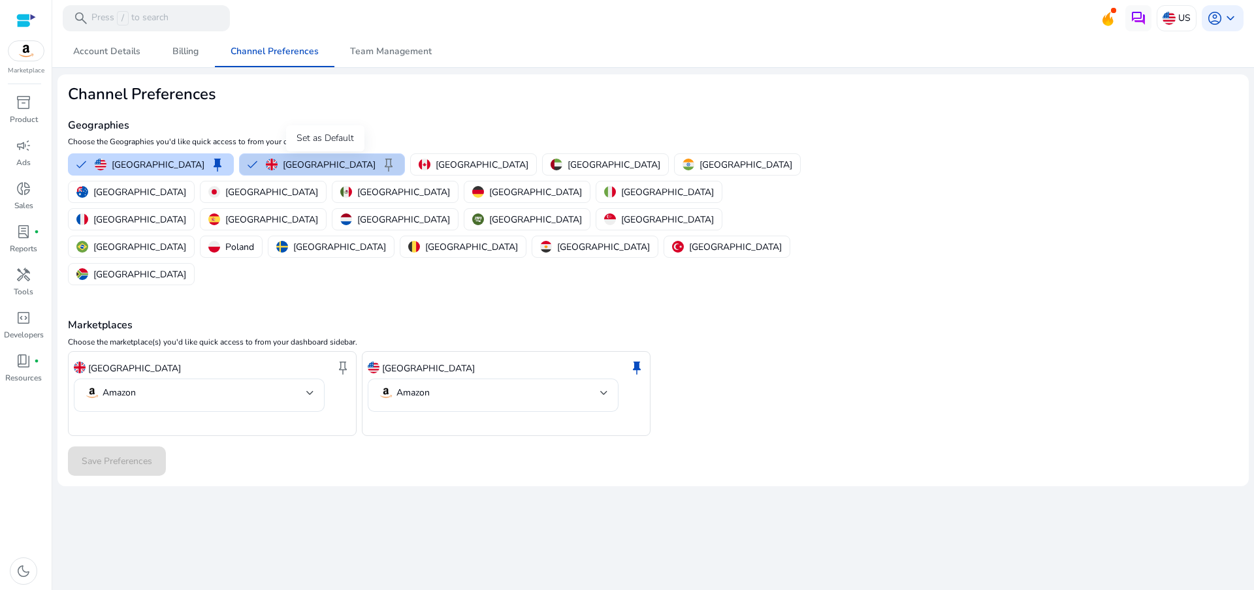
click at [381, 166] on span "keep" at bounding box center [389, 165] width 16 height 16
click at [140, 455] on span "Save Preferences" at bounding box center [117, 462] width 71 height 14
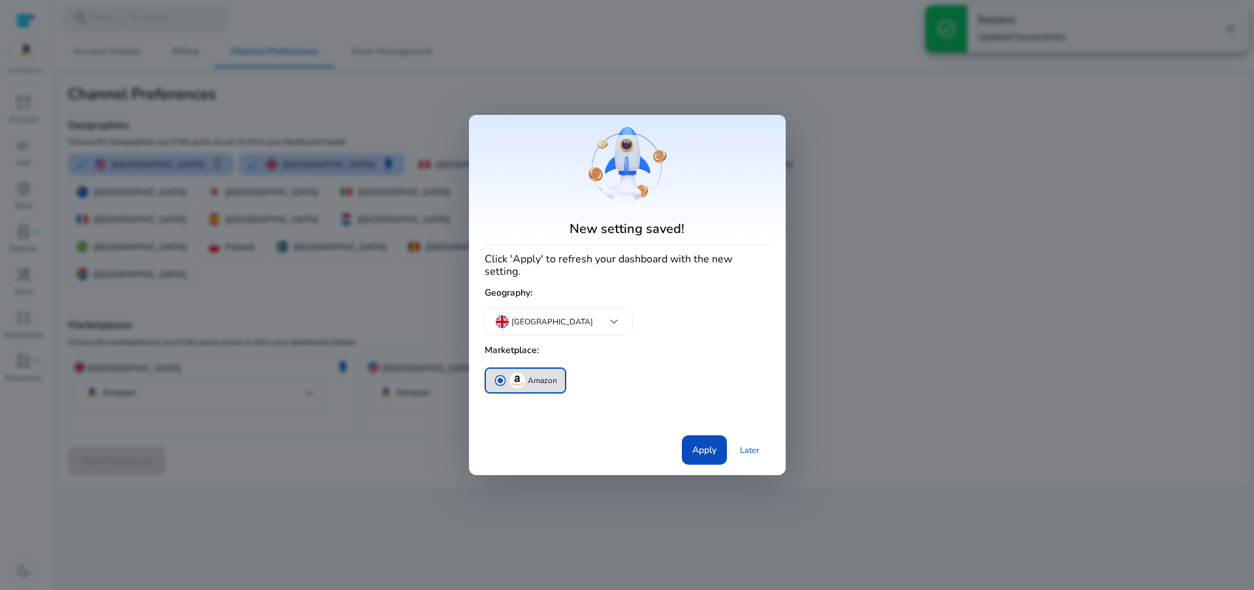
click at [703, 444] on span "Apply" at bounding box center [704, 451] width 24 height 14
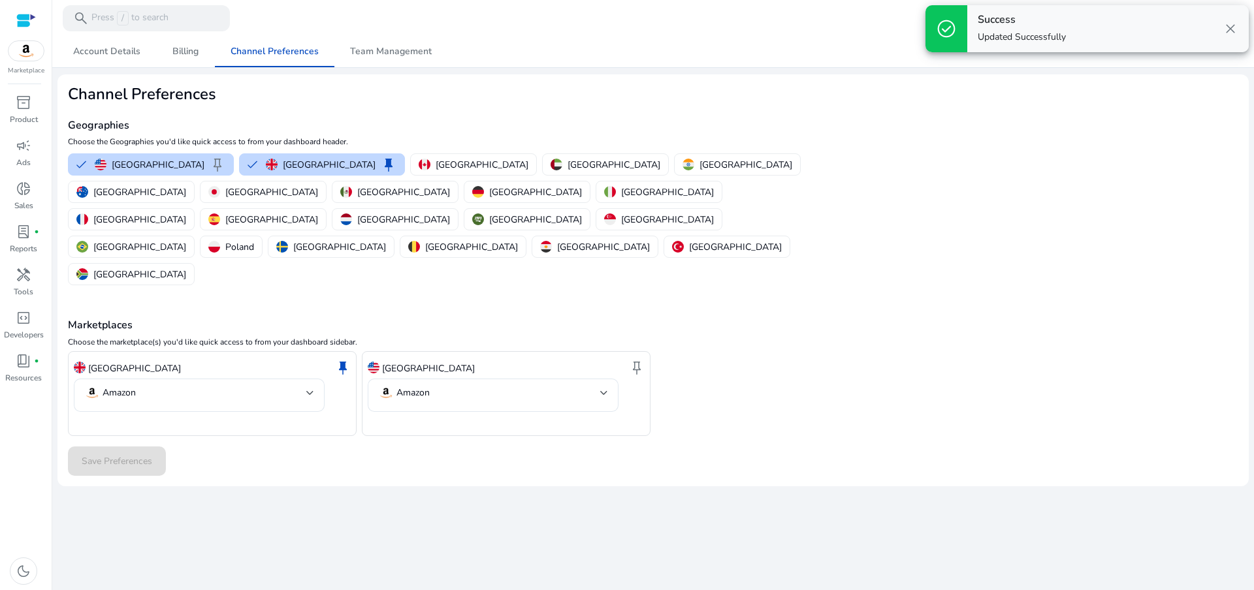
drag, startPoint x: 1225, startPoint y: 26, endPoint x: 1064, endPoint y: 24, distance: 161.4
click at [1225, 27] on span "close" at bounding box center [1231, 29] width 16 height 16
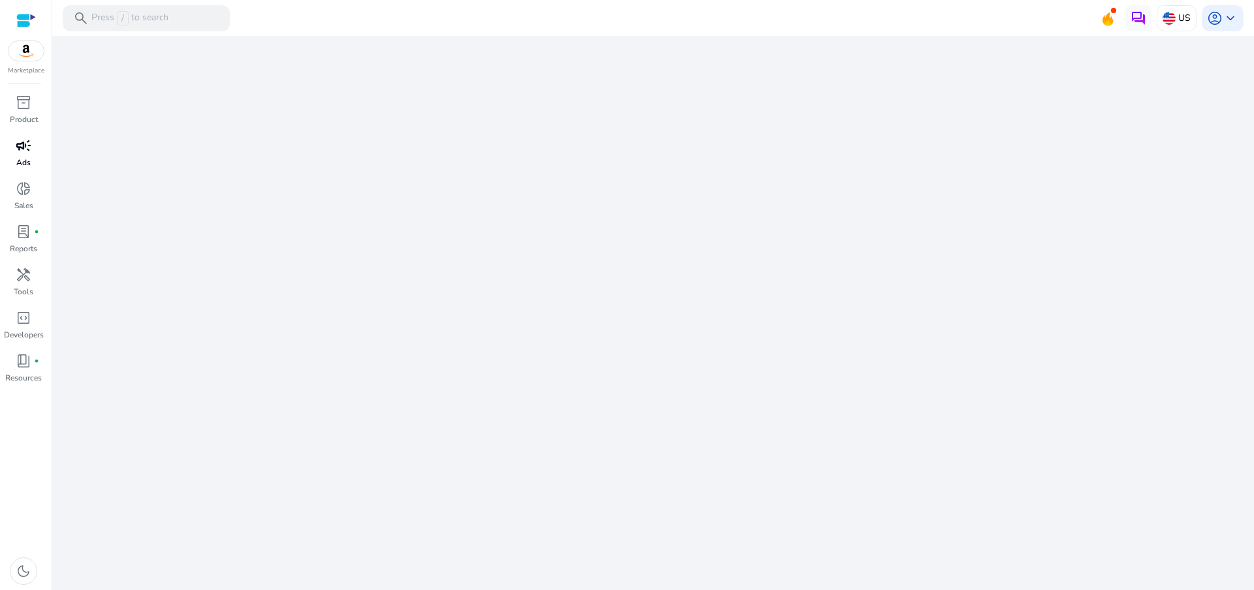
click at [35, 148] on div "campaign" at bounding box center [23, 145] width 37 height 21
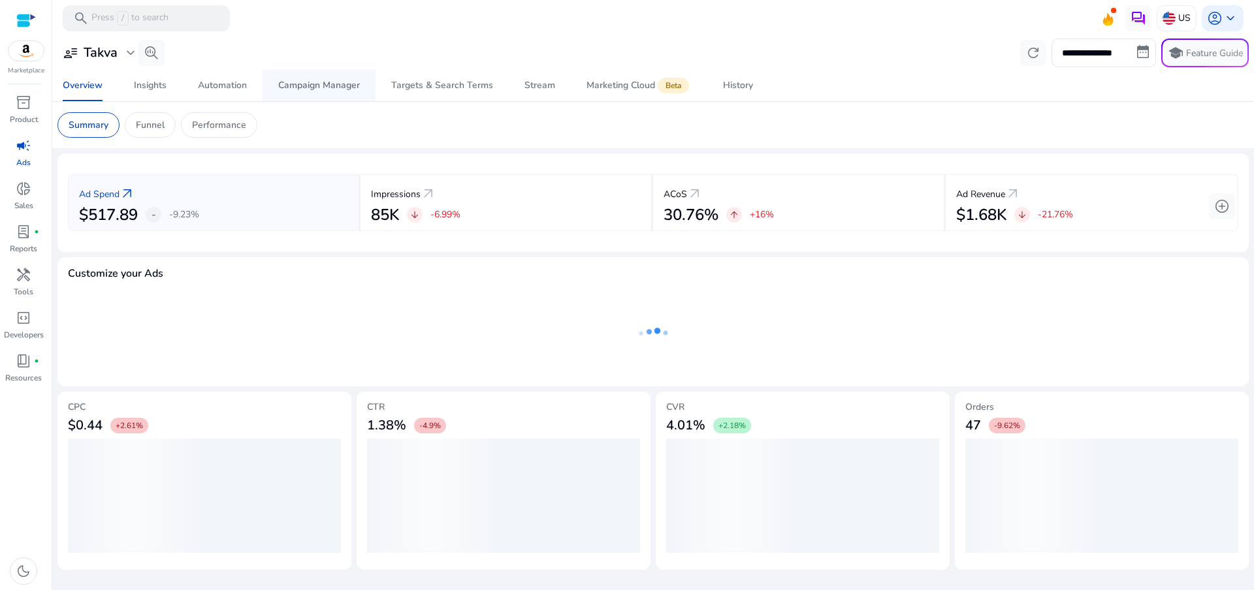
click at [285, 81] on div "Campaign Manager" at bounding box center [319, 85] width 82 height 9
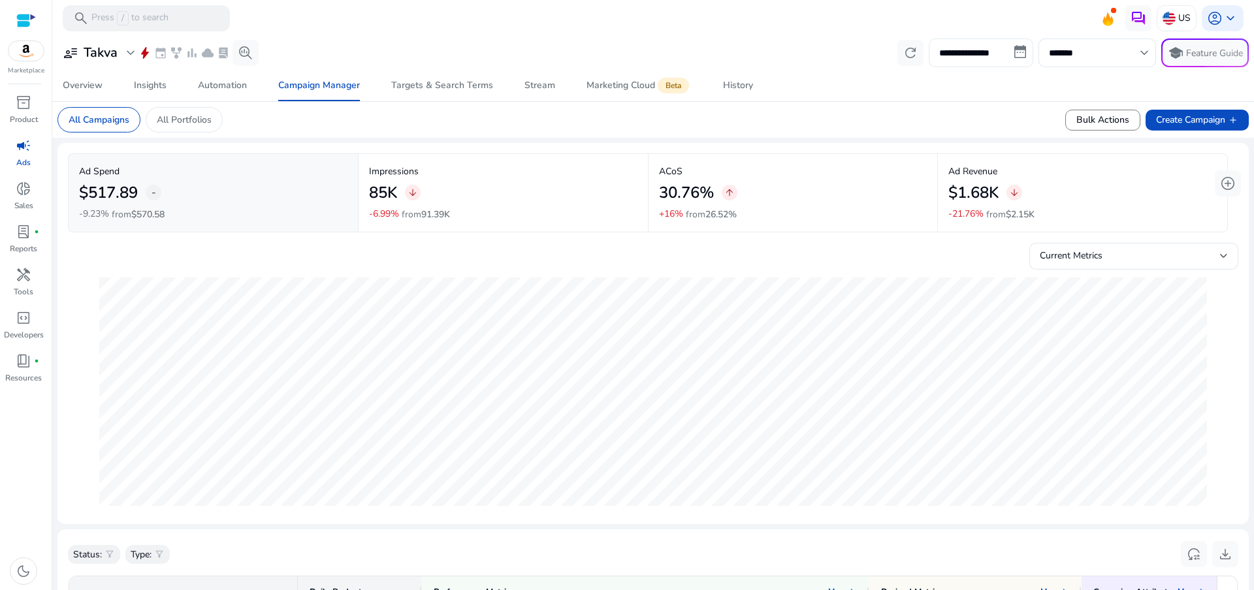
click at [986, 53] on input "**********" at bounding box center [981, 53] width 105 height 29
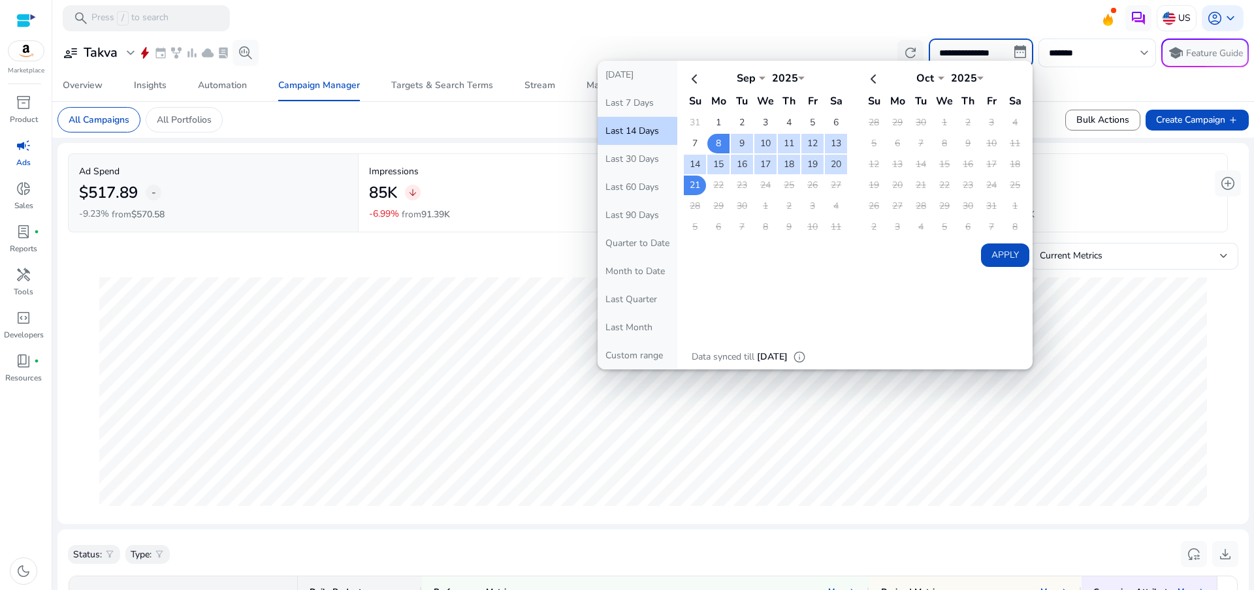
click at [1006, 248] on button "Apply" at bounding box center [1005, 256] width 48 height 24
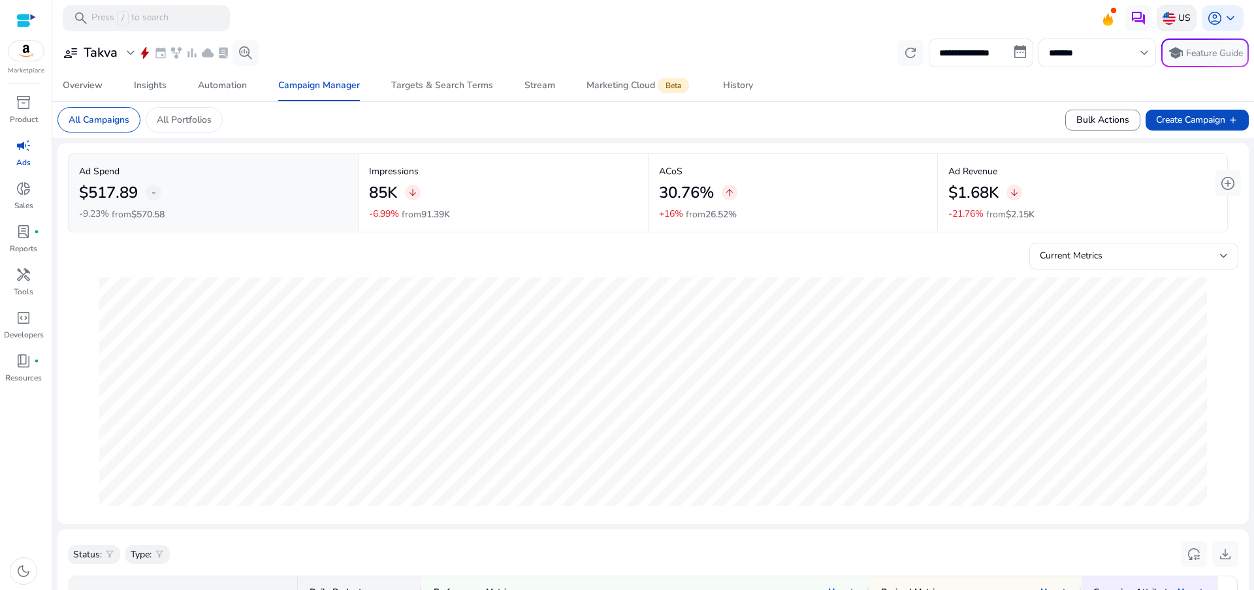
click at [1157, 25] on div "US" at bounding box center [1177, 18] width 40 height 26
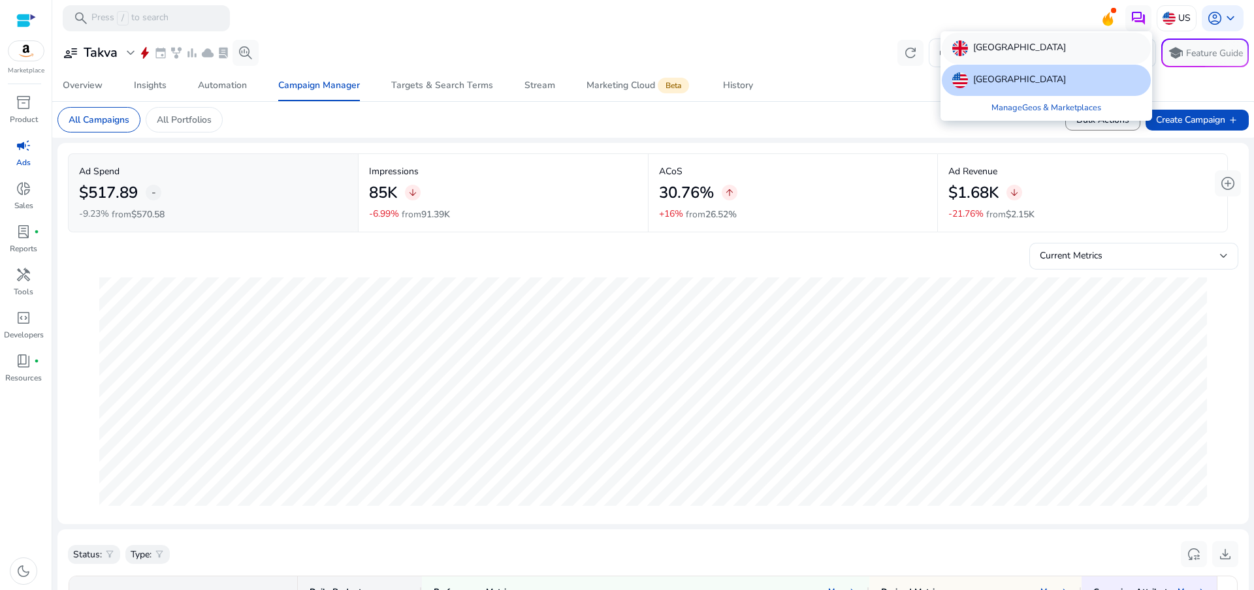
click at [1050, 55] on div "[GEOGRAPHIC_DATA]" at bounding box center [1046, 48] width 209 height 31
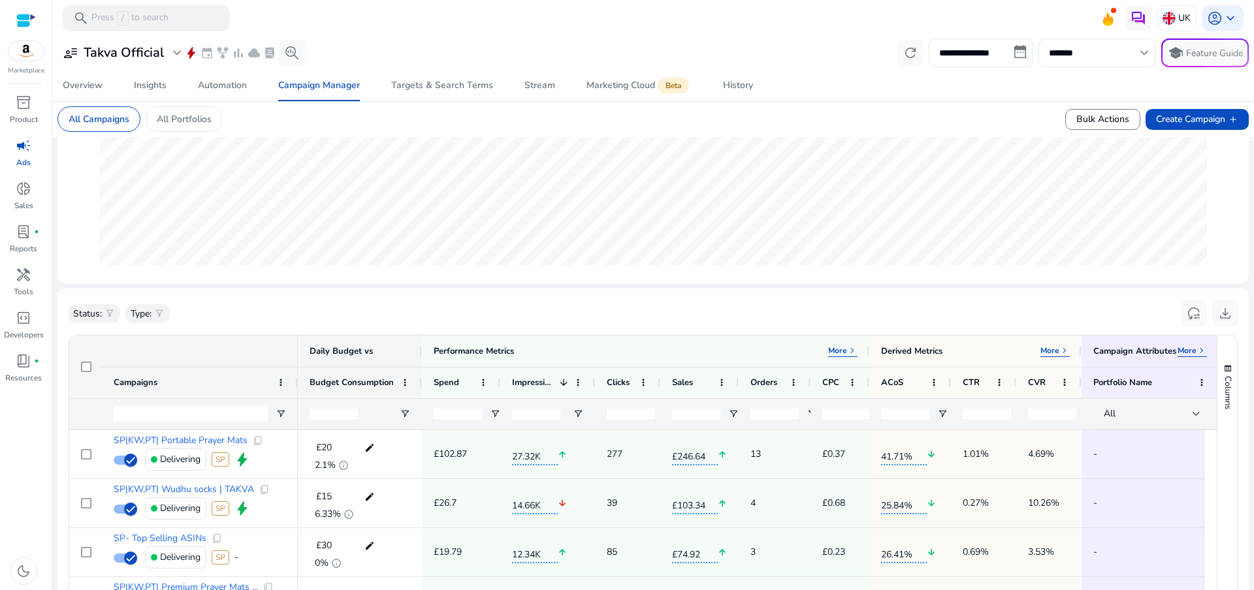
scroll to position [322, 0]
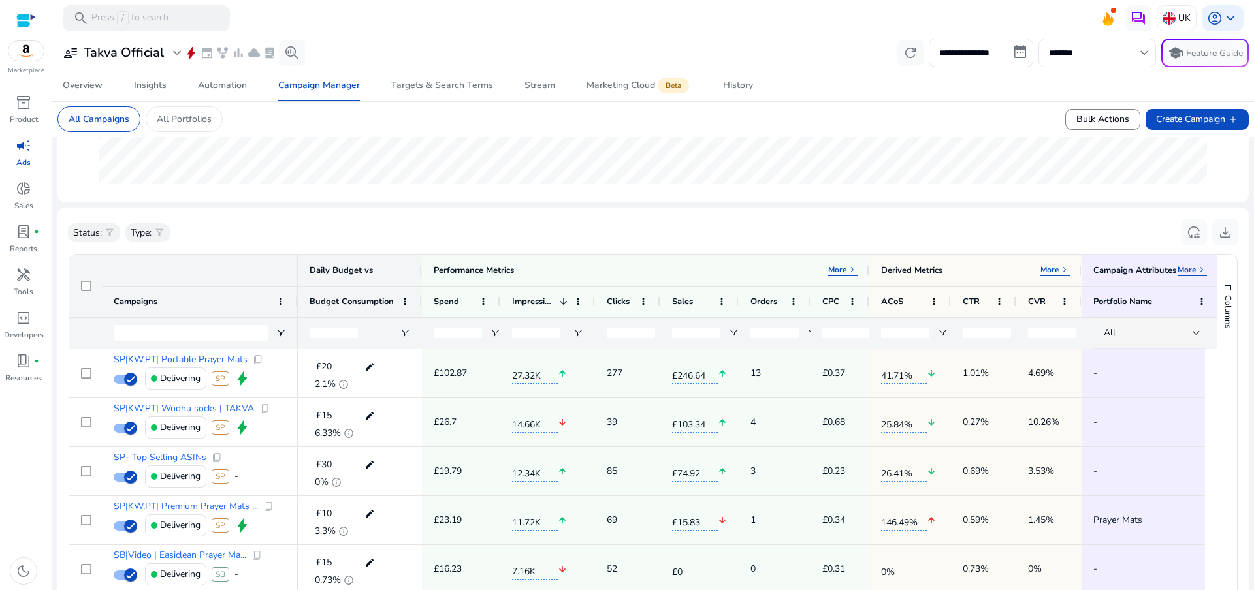
click at [299, 264] on div "Daily Budget vs" at bounding box center [360, 270] width 124 height 31
click at [297, 265] on div at bounding box center [183, 270] width 229 height 31
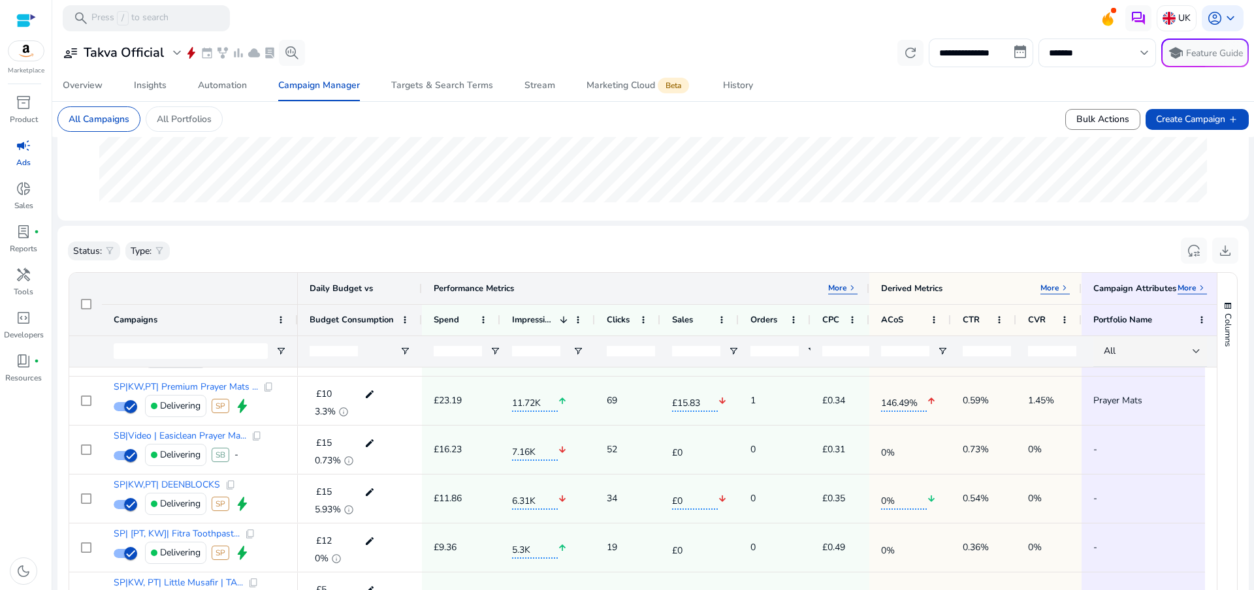
scroll to position [301, 0]
